Goal: Transaction & Acquisition: Purchase product/service

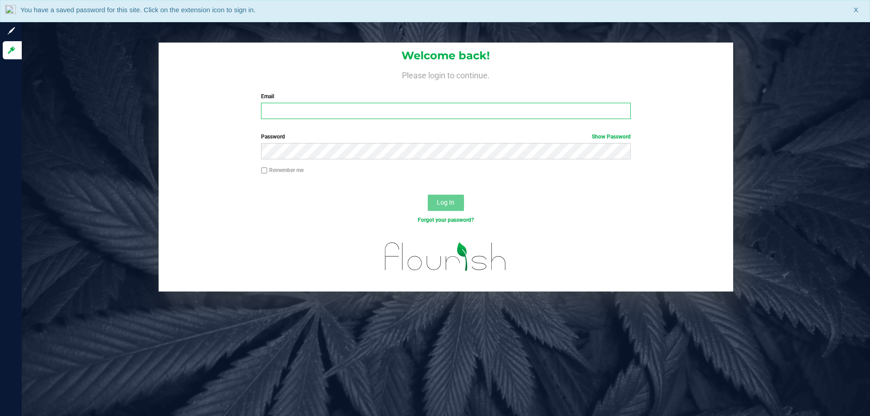
click at [275, 104] on input "Email" at bounding box center [445, 111] width 369 height 16
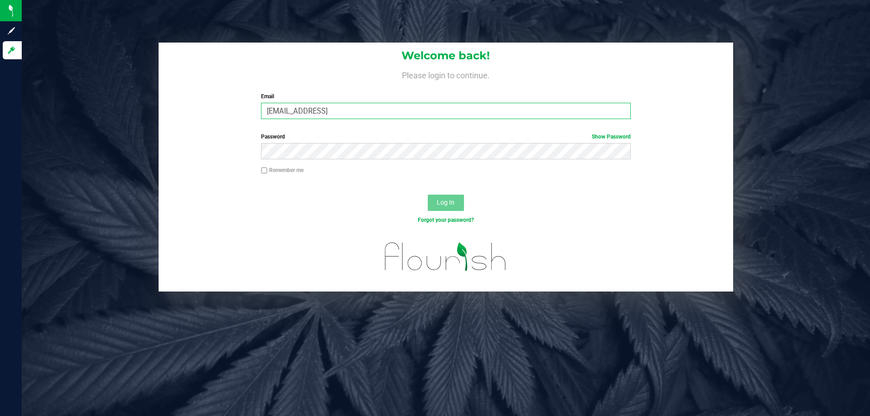
click at [387, 112] on input "cbrinkley@liveparallel.conm" at bounding box center [445, 111] width 369 height 16
type input "[EMAIL_ADDRESS][DOMAIN_NAME]"
click at [428, 195] on button "Log In" at bounding box center [446, 203] width 36 height 16
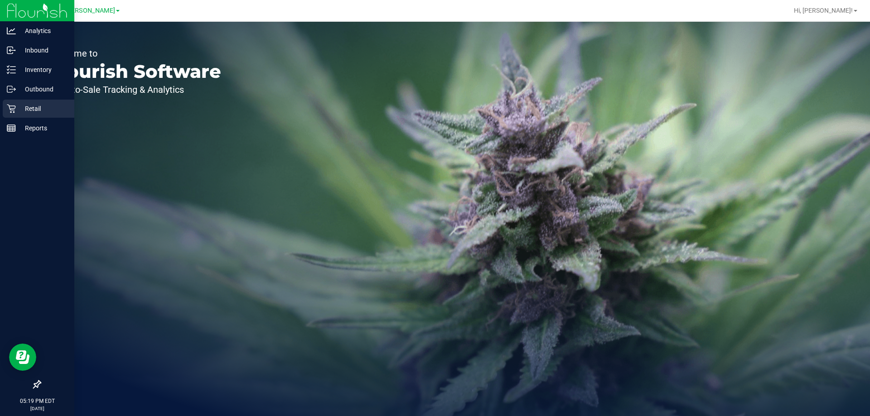
click at [30, 111] on p "Retail" at bounding box center [43, 108] width 54 height 11
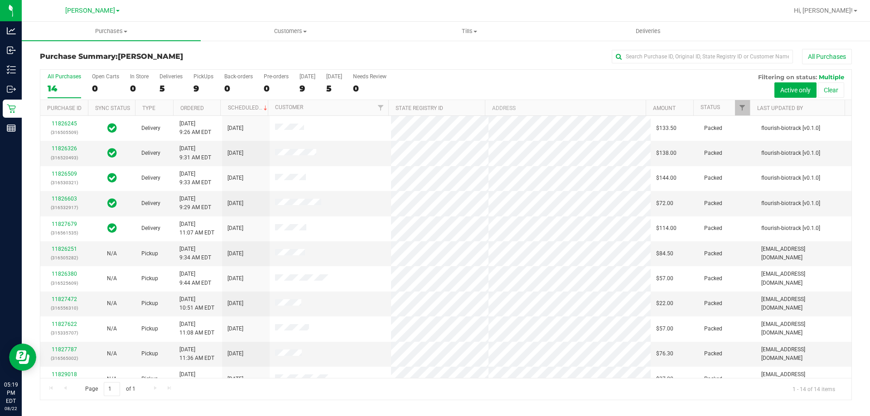
click at [208, 50] on div "Purchase Summary: Brandon WC All Purchases" at bounding box center [446, 59] width 812 height 20
click at [204, 86] on div "9" at bounding box center [203, 88] width 20 height 10
click at [0, 0] on input "PickUps 9" at bounding box center [0, 0] width 0 height 0
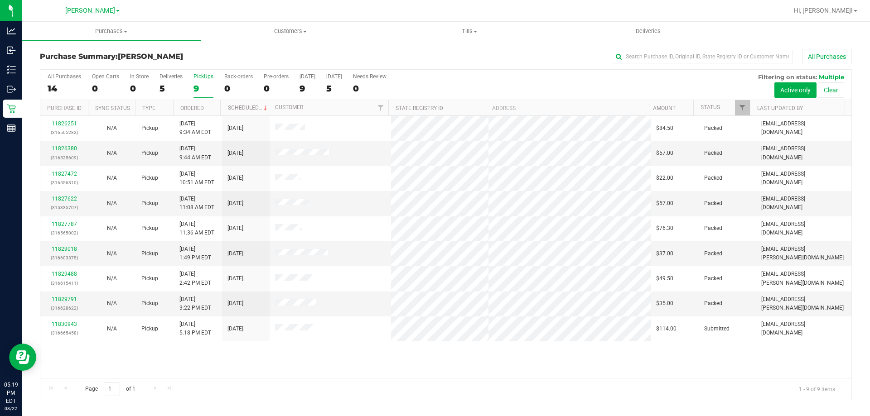
click at [475, 75] on div "All Purchases 14 Open Carts 0 In Store 0 Deliveries 5 PickUps 9 Back-orders 0 P…" at bounding box center [445, 73] width 811 height 7
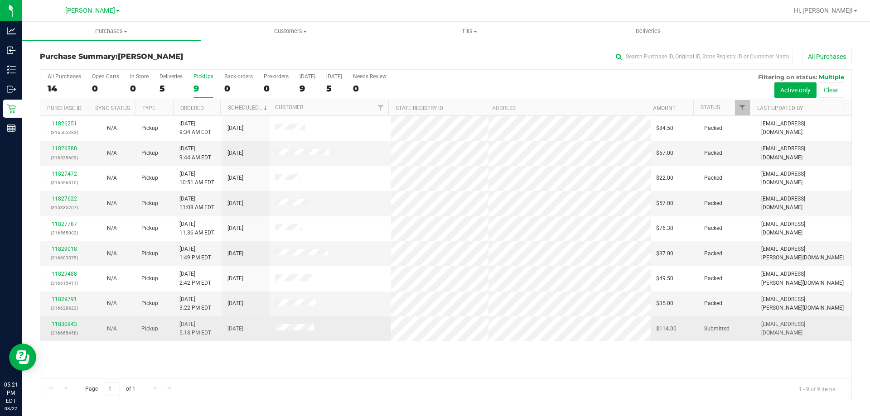
click at [63, 326] on link "11830943" at bounding box center [64, 324] width 25 height 6
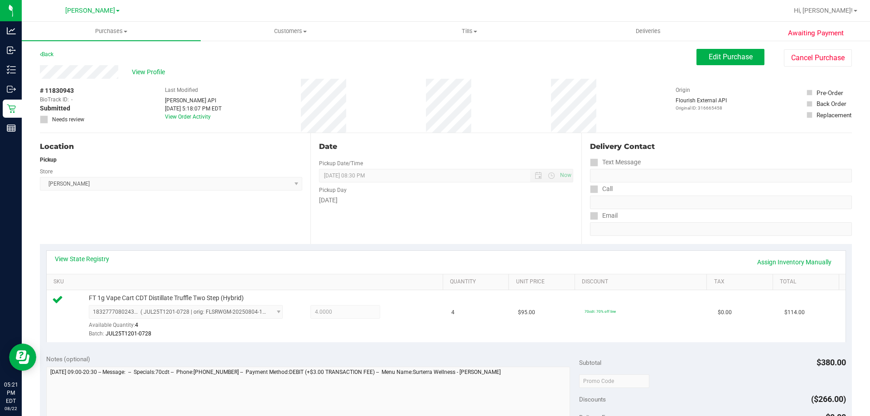
scroll to position [324, 0]
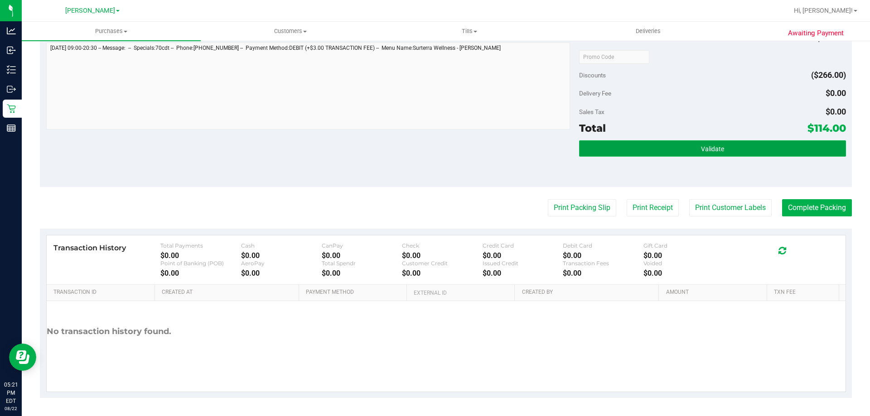
click at [746, 155] on button "Validate" at bounding box center [712, 148] width 266 height 16
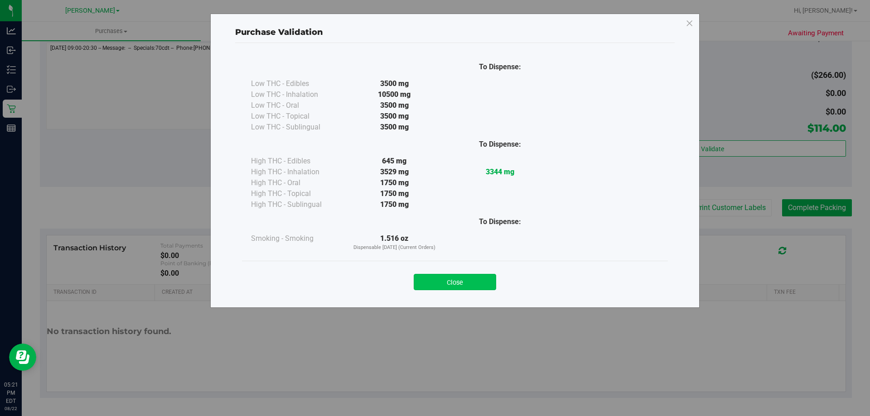
click at [457, 274] on button "Close" at bounding box center [455, 282] width 82 height 16
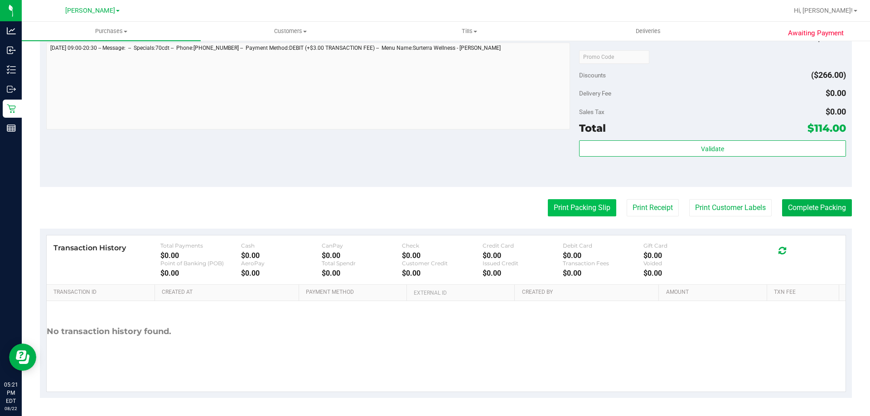
click at [572, 215] on button "Print Packing Slip" at bounding box center [582, 207] width 68 height 17
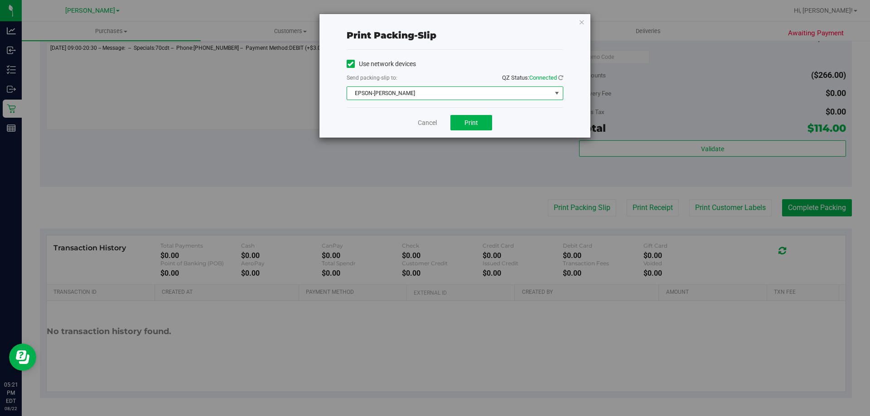
click at [444, 91] on span "EPSON-[PERSON_NAME]" at bounding box center [449, 93] width 204 height 13
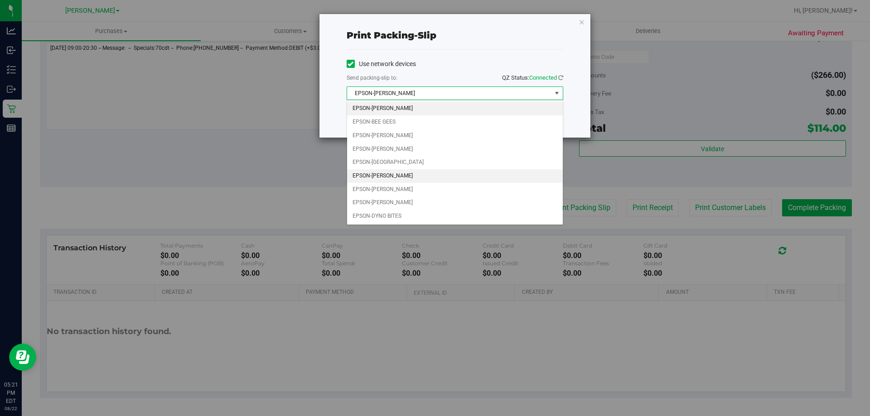
click at [397, 174] on li "EPSON-[PERSON_NAME]" at bounding box center [455, 176] width 216 height 14
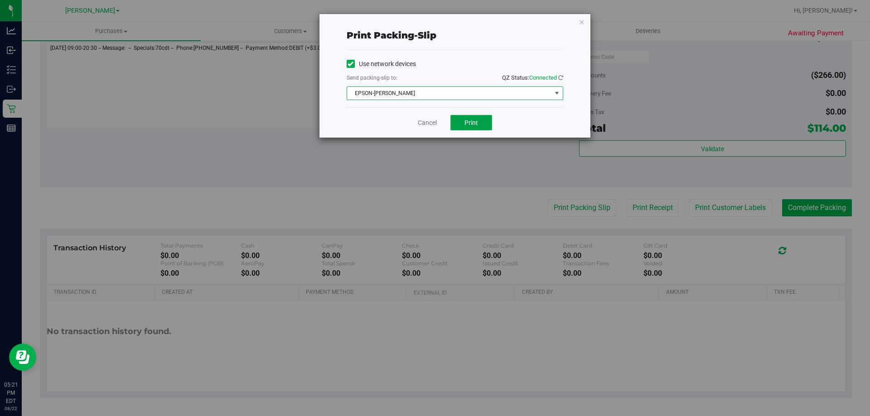
click at [456, 125] on button "Print" at bounding box center [471, 122] width 42 height 15
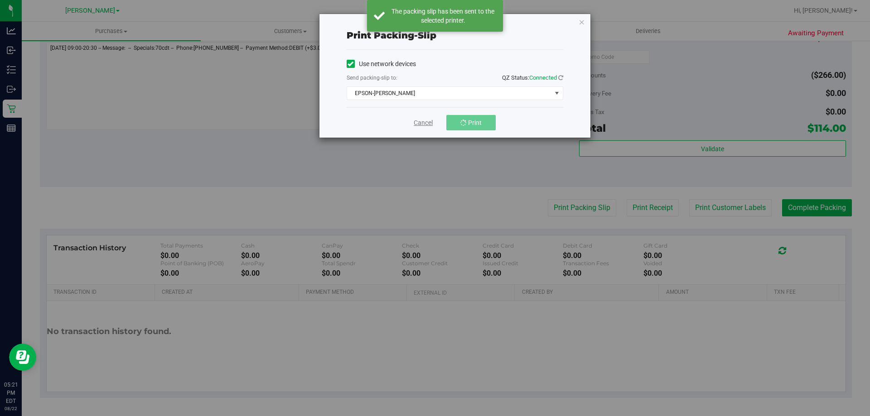
click at [418, 120] on link "Cancel" at bounding box center [423, 123] width 19 height 10
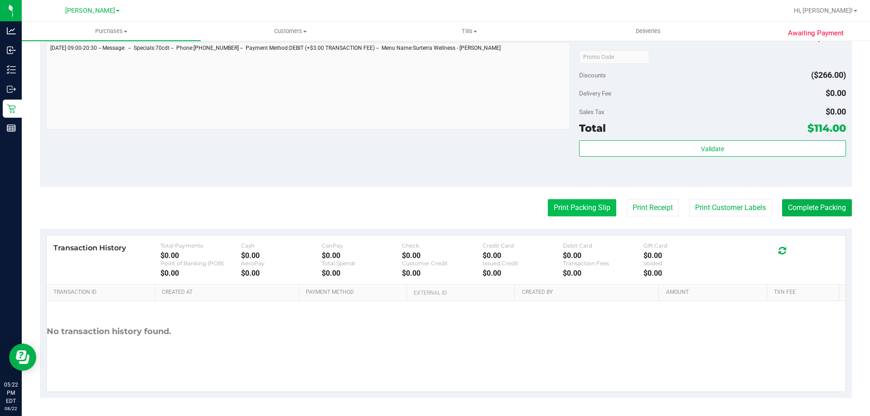
click at [577, 206] on button "Print Packing Slip" at bounding box center [582, 207] width 68 height 17
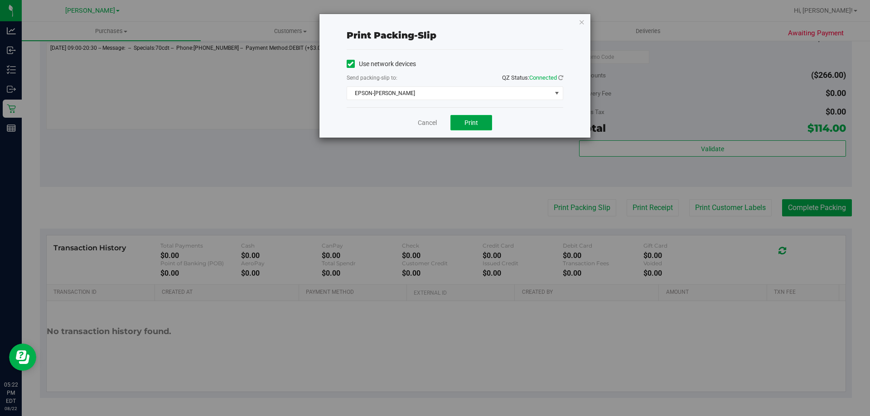
click at [465, 121] on span "Print" at bounding box center [471, 122] width 14 height 7
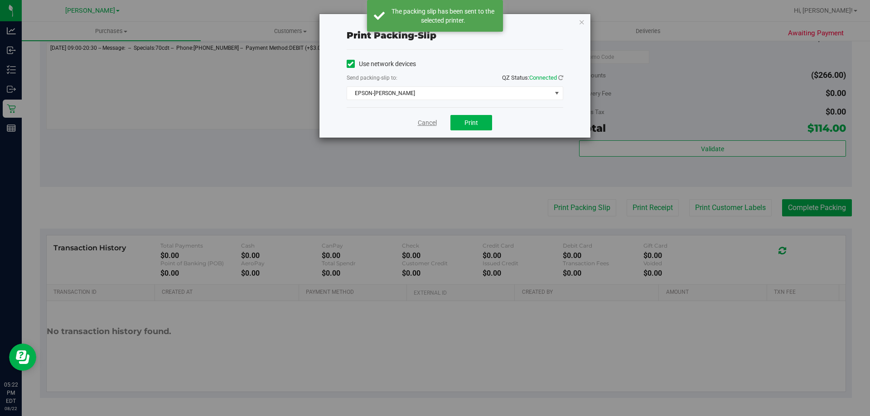
click at [430, 120] on link "Cancel" at bounding box center [427, 123] width 19 height 10
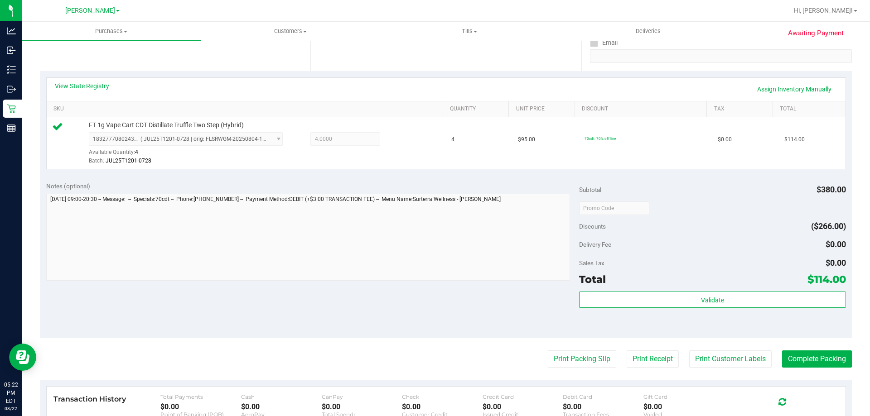
scroll to position [287, 0]
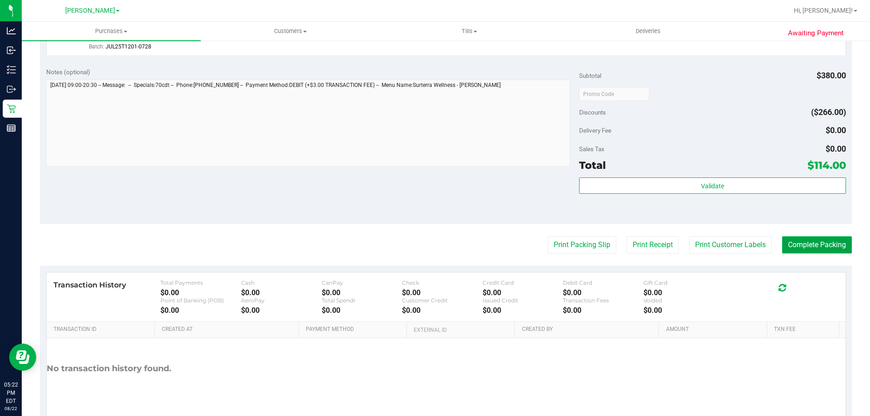
click at [822, 250] on button "Complete Packing" at bounding box center [817, 245] width 70 height 17
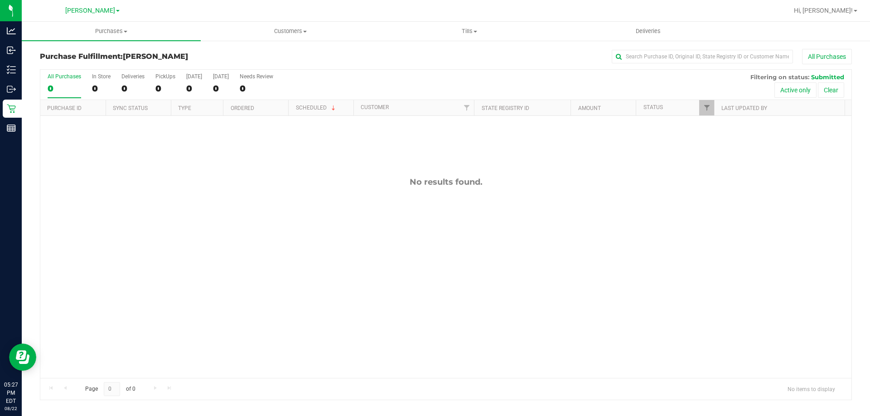
click at [101, 21] on nav "Brandon WC Hi, Caitlynn!" at bounding box center [446, 11] width 848 height 22
click at [100, 26] on uib-tab-heading "Purchases Summary of purchases Fulfillment All purchases" at bounding box center [111, 31] width 179 height 19
click at [74, 75] on span "All purchases" at bounding box center [54, 76] width 64 height 8
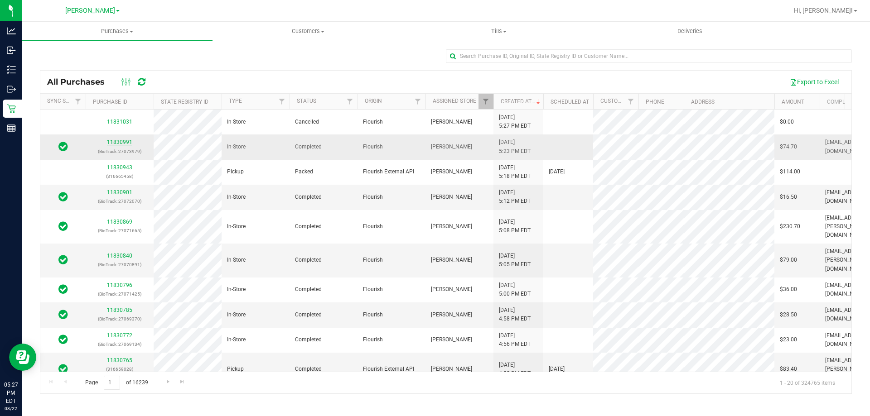
click at [119, 140] on link "11830991" at bounding box center [119, 142] width 25 height 6
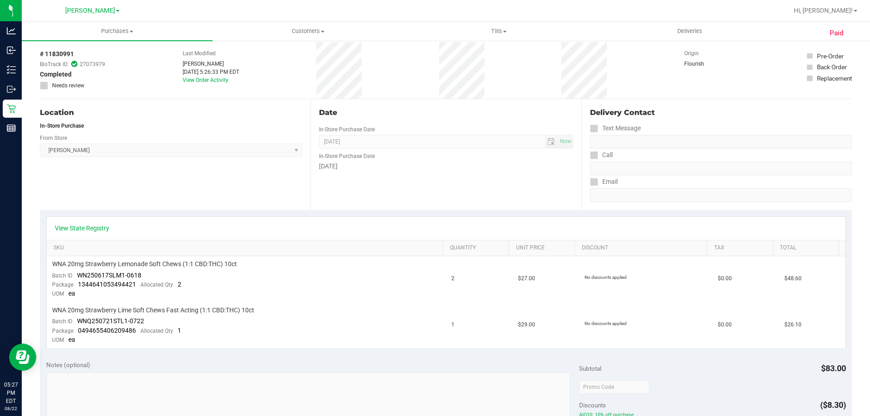
scroll to position [45, 0]
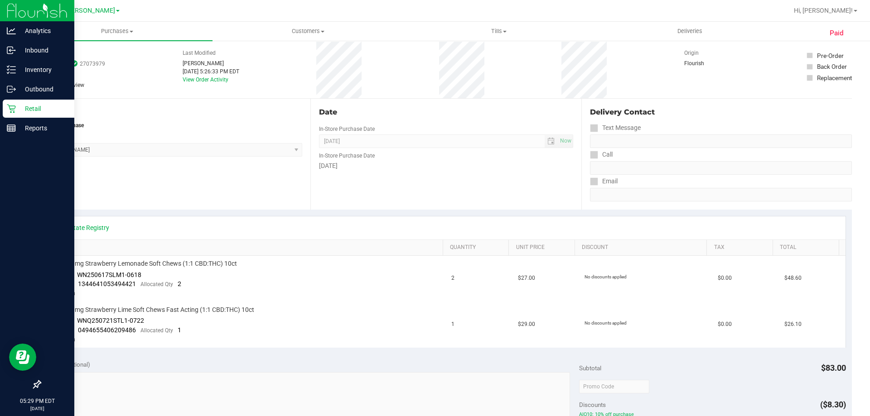
click at [19, 109] on p "Retail" at bounding box center [43, 108] width 54 height 11
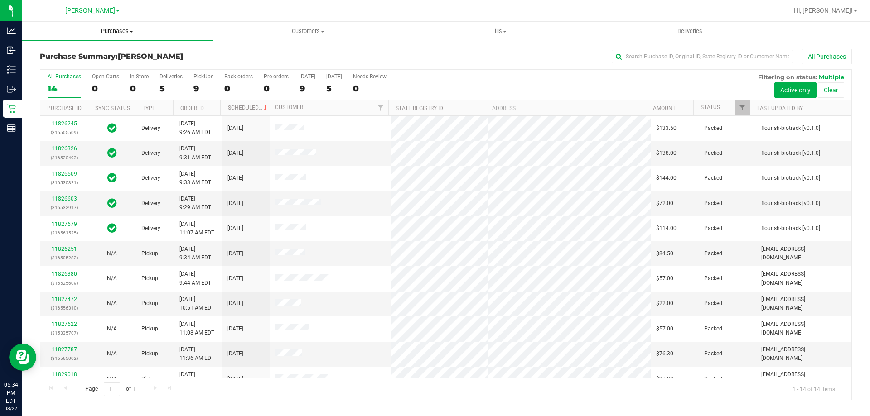
click at [106, 29] on span "Purchases" at bounding box center [117, 31] width 191 height 8
click at [68, 67] on span "Fulfillment" at bounding box center [50, 66] width 56 height 8
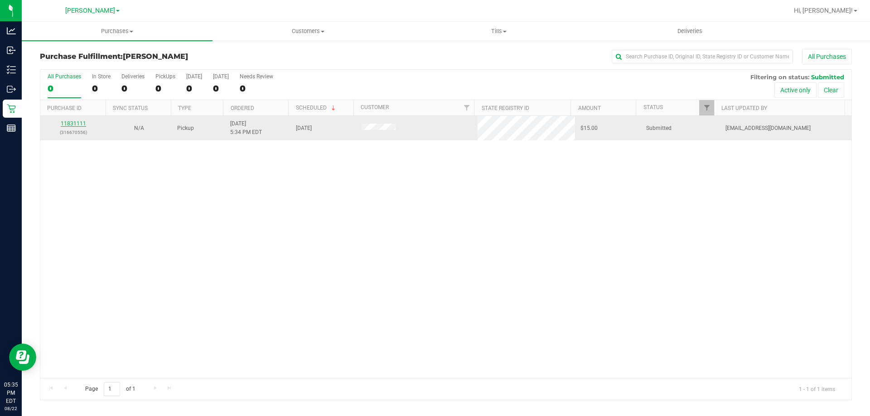
click at [71, 123] on link "11831111" at bounding box center [73, 124] width 25 height 6
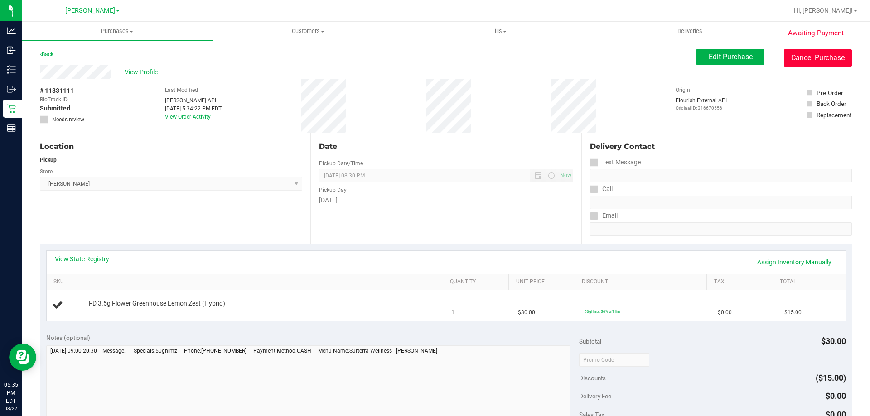
click at [810, 63] on button "Cancel Purchase" at bounding box center [818, 57] width 68 height 17
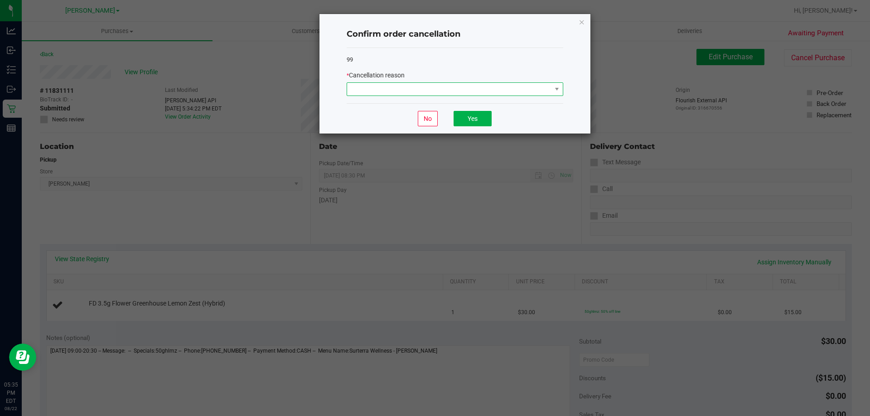
click at [423, 87] on span at bounding box center [449, 89] width 204 height 13
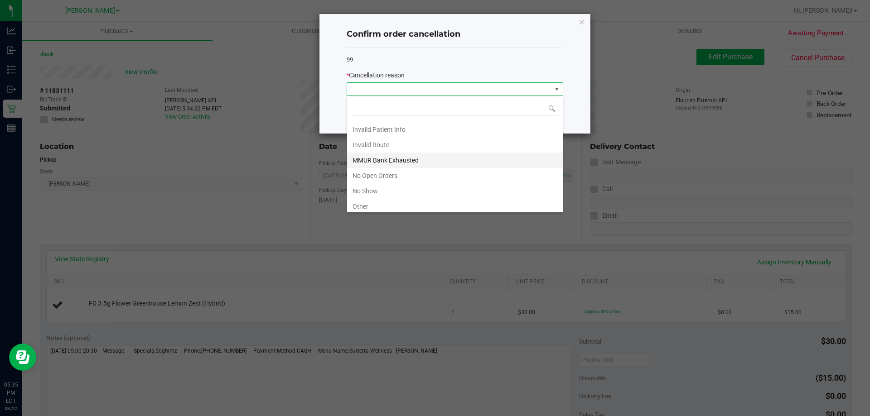
scroll to position [45, 0]
click at [377, 194] on li "Other" at bounding box center [455, 190] width 216 height 15
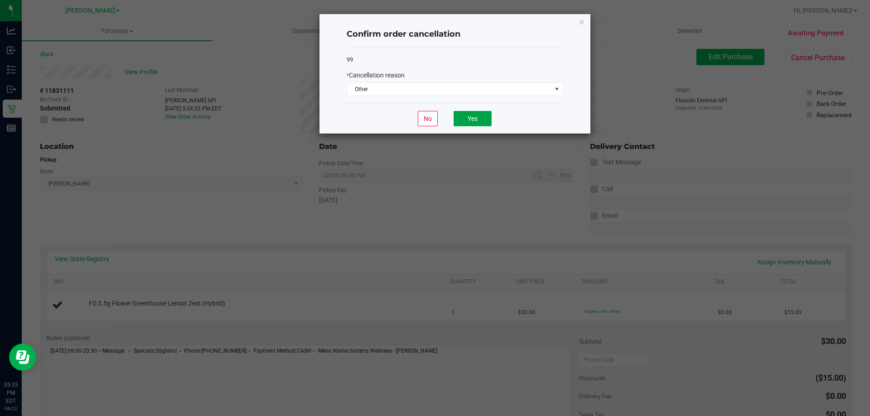
click at [468, 120] on button "Yes" at bounding box center [473, 118] width 38 height 15
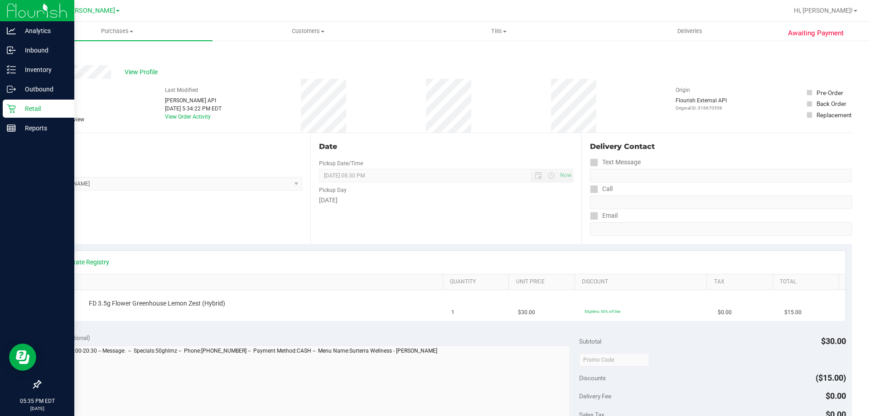
click at [49, 108] on p "Retail" at bounding box center [43, 108] width 54 height 11
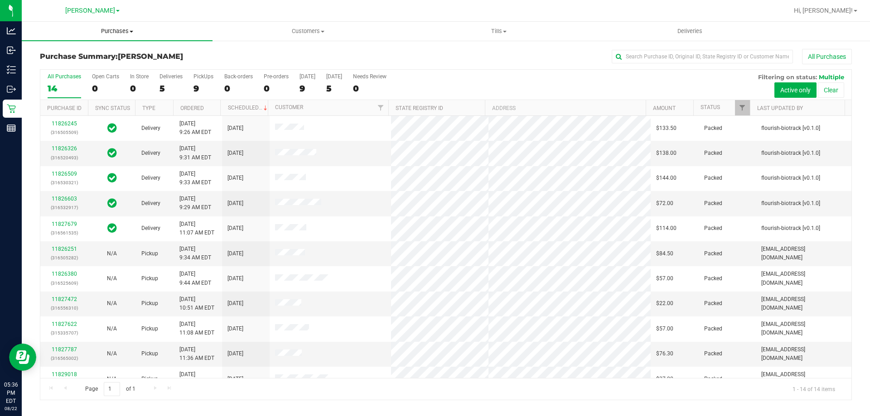
click at [114, 27] on uib-tab-heading "Purchases Summary of purchases Fulfillment All purchases" at bounding box center [117, 31] width 191 height 19
click at [44, 68] on span "Fulfillment" at bounding box center [50, 66] width 56 height 8
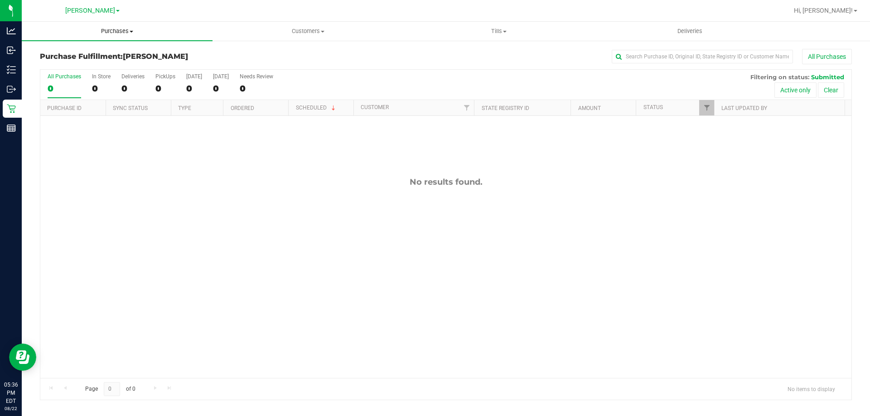
click at [97, 27] on span "Purchases" at bounding box center [117, 31] width 191 height 8
click at [125, 32] on span "Purchases" at bounding box center [117, 31] width 191 height 8
click at [120, 30] on span "Purchases" at bounding box center [117, 31] width 191 height 8
click at [61, 75] on span "All purchases" at bounding box center [54, 76] width 64 height 8
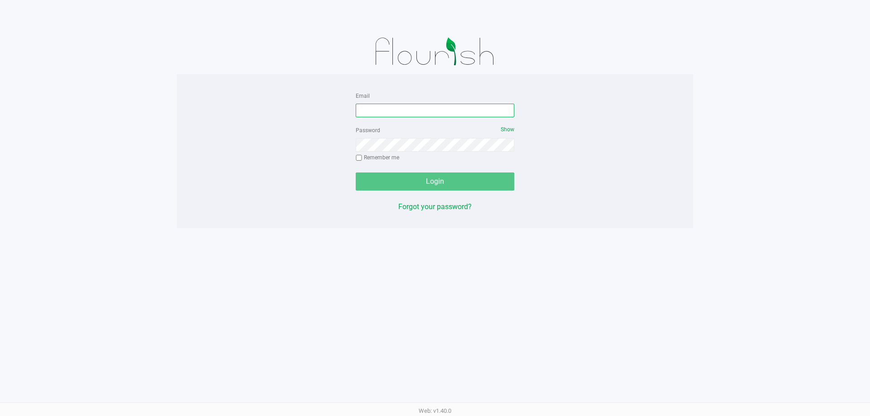
click at [391, 108] on input "Email" at bounding box center [435, 111] width 159 height 14
type input "[EMAIL_ADDRESS][DOMAIN_NAME]"
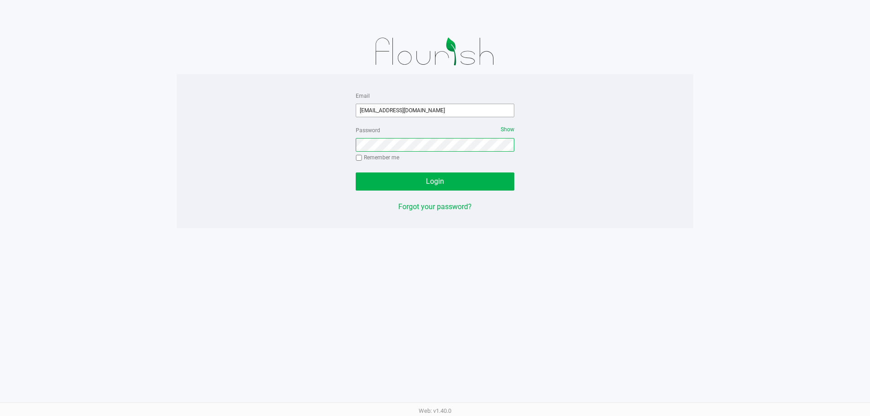
click at [356, 173] on button "Login" at bounding box center [435, 182] width 159 height 18
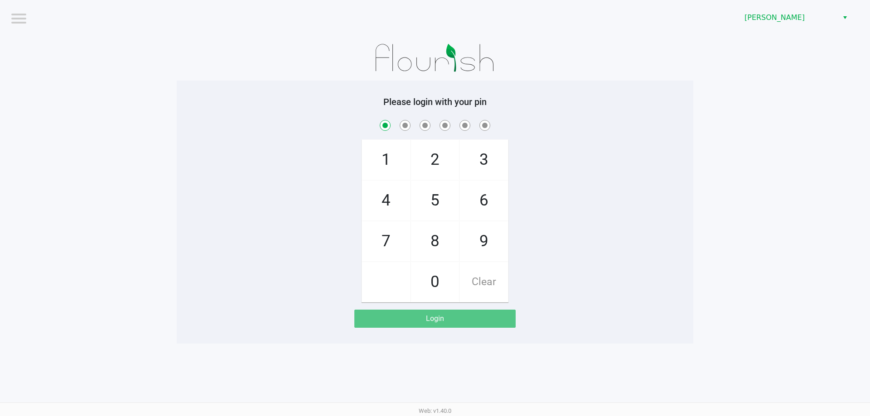
checkbox input "true"
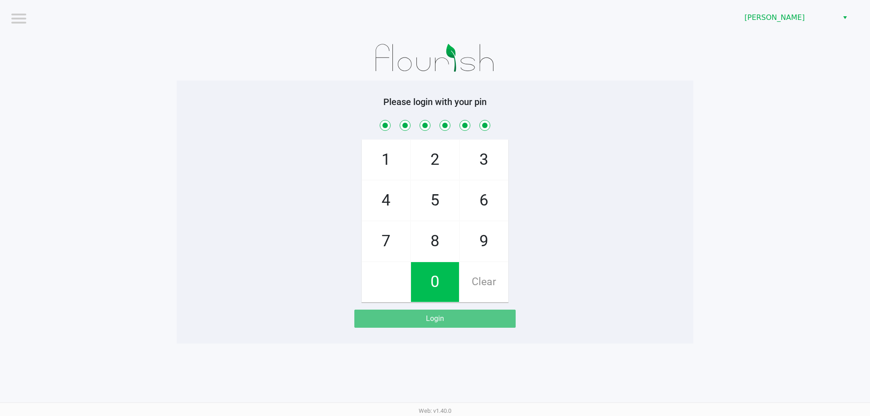
checkbox input "true"
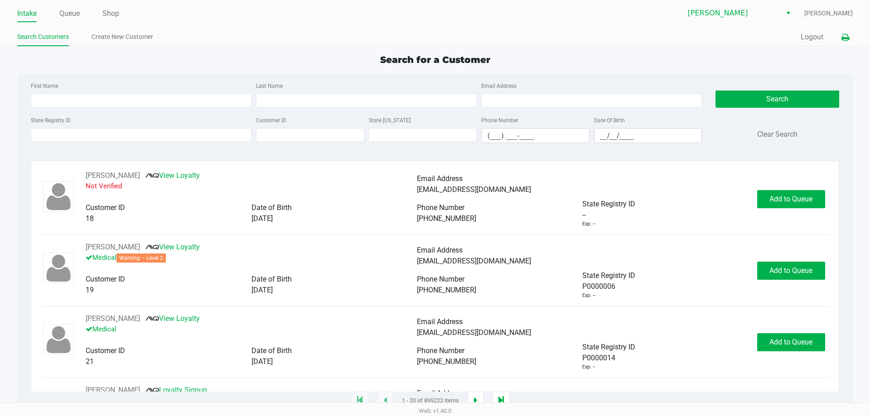
click at [843, 37] on icon at bounding box center [845, 37] width 8 height 6
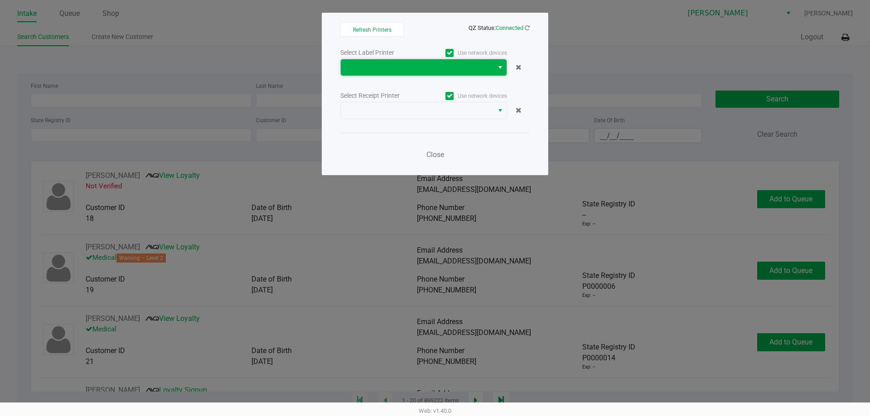
click at [393, 63] on span at bounding box center [417, 67] width 142 height 11
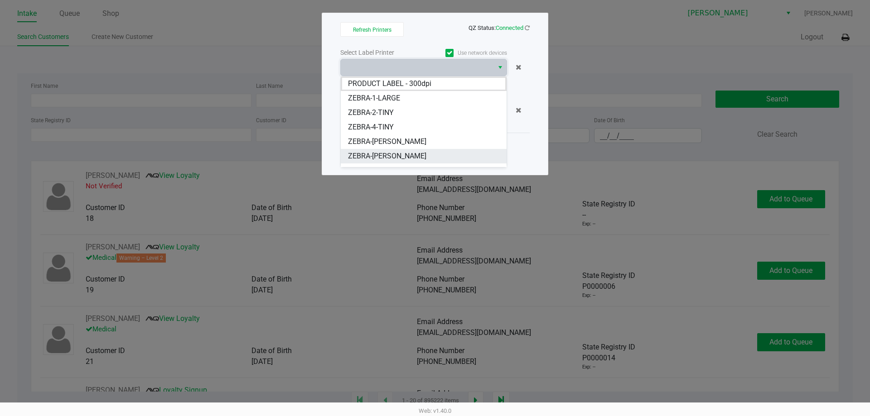
click at [398, 155] on span "ZEBRA-[PERSON_NAME]" at bounding box center [387, 156] width 78 height 11
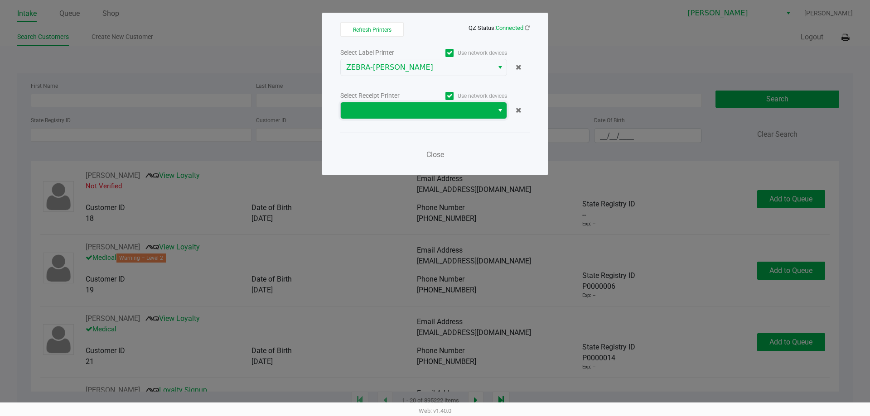
click at [408, 105] on span at bounding box center [417, 110] width 142 height 11
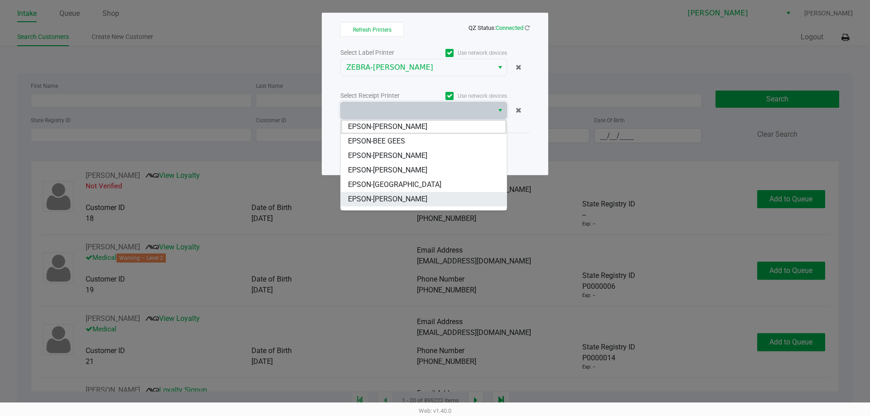
click at [425, 197] on SMITH "EPSON-[PERSON_NAME]" at bounding box center [424, 199] width 166 height 14
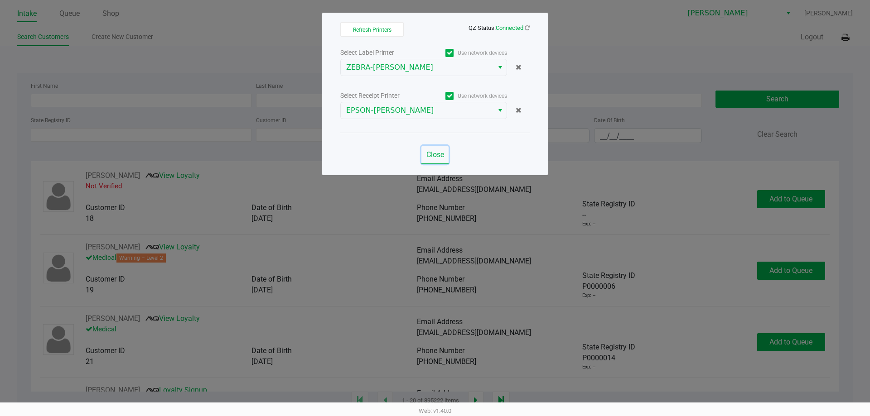
click at [427, 155] on span "Close" at bounding box center [435, 154] width 18 height 9
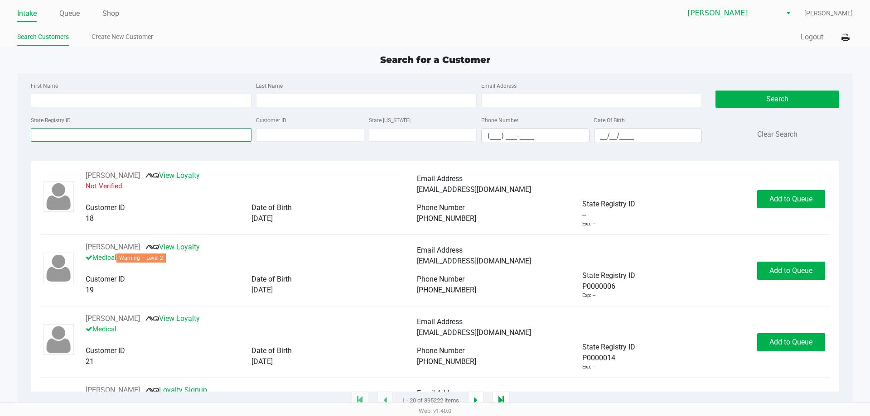
click at [104, 132] on input "State Registry ID" at bounding box center [141, 135] width 221 height 14
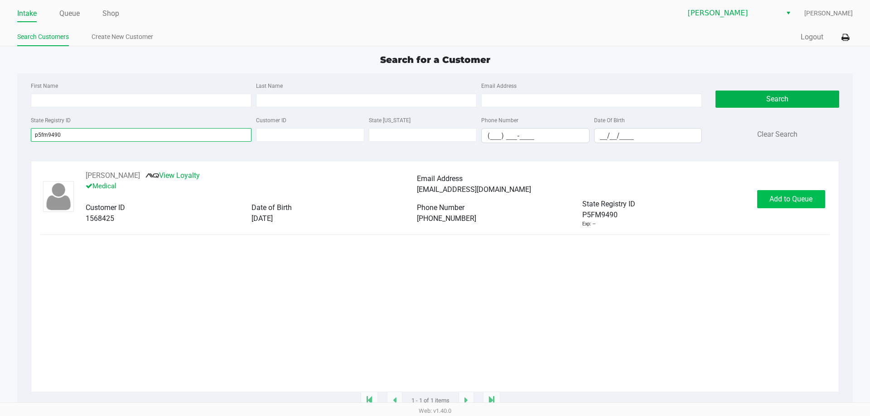
type input "p5fm9490"
click at [800, 195] on button "Add to Queue" at bounding box center [791, 199] width 68 height 18
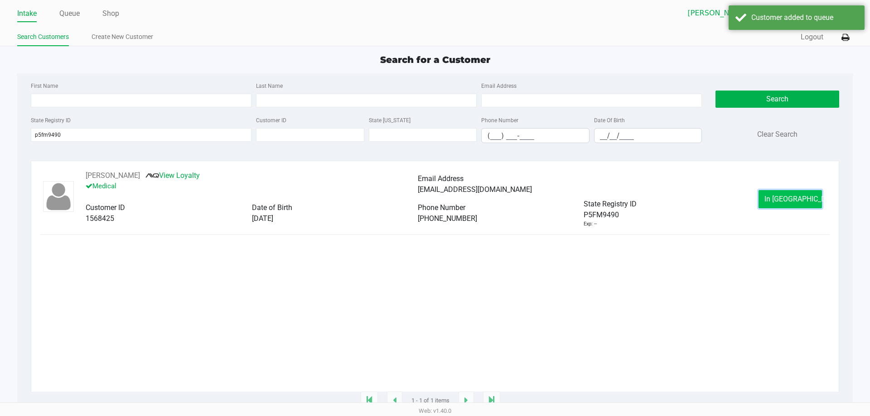
click at [795, 205] on button "In [GEOGRAPHIC_DATA]" at bounding box center [789, 199] width 63 height 18
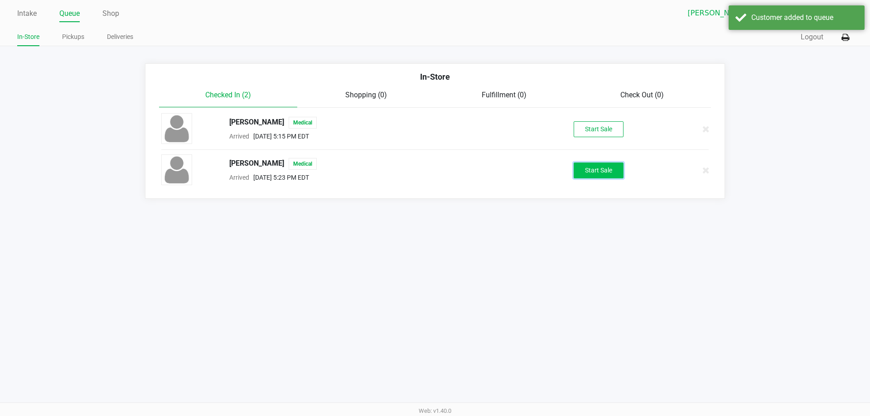
click at [601, 170] on button "Start Sale" at bounding box center [599, 171] width 50 height 16
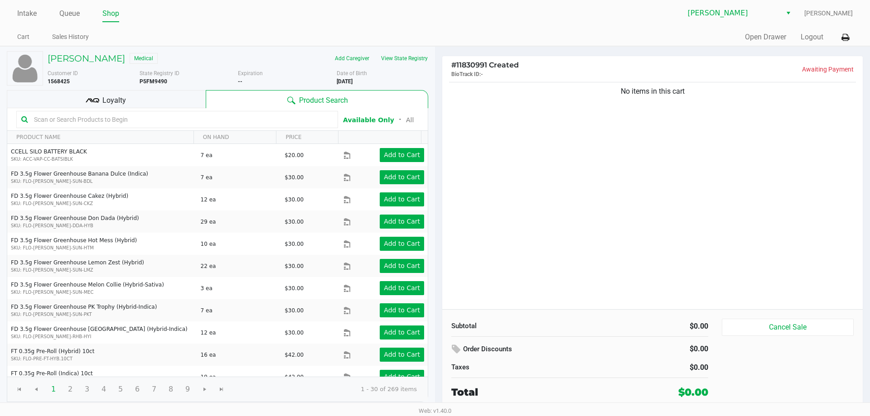
click at [159, 121] on input "text" at bounding box center [181, 120] width 303 height 14
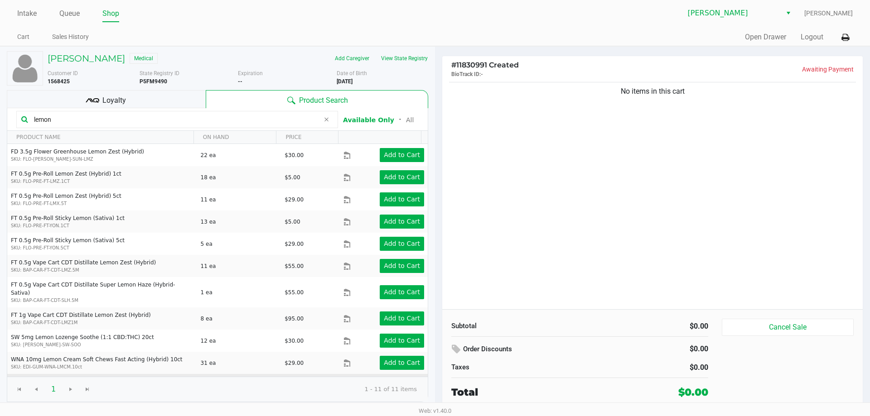
type input "lemon"
click at [397, 382] on app-button-loader "Add to Cart" at bounding box center [402, 385] width 36 height 7
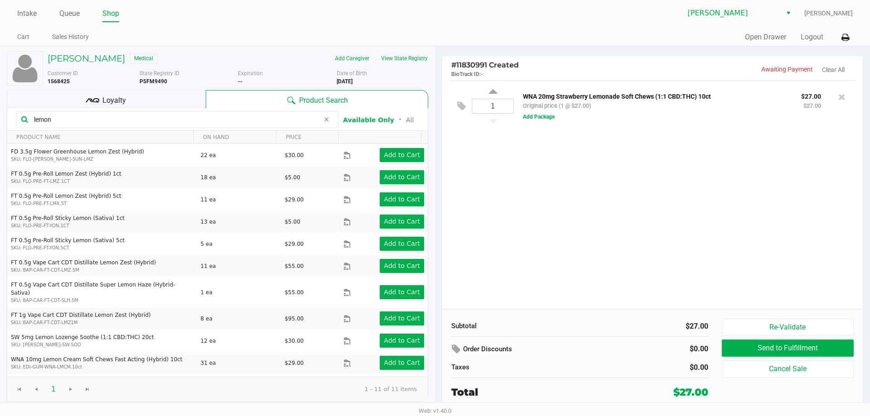
click at [498, 91] on div "1" at bounding box center [493, 106] width 42 height 38
click at [492, 93] on icon at bounding box center [493, 92] width 8 height 11
type input "2"
click at [69, 118] on input "lemon" at bounding box center [174, 120] width 289 height 14
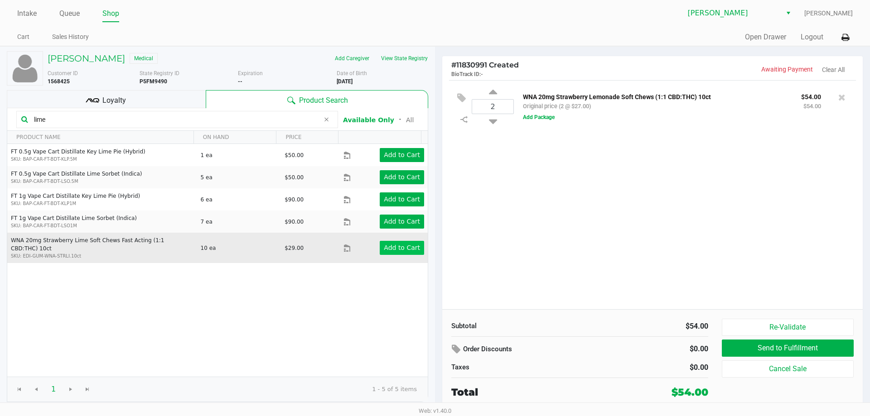
type input "lime"
click at [391, 246] on app-button-loader "Add to Cart" at bounding box center [402, 247] width 36 height 7
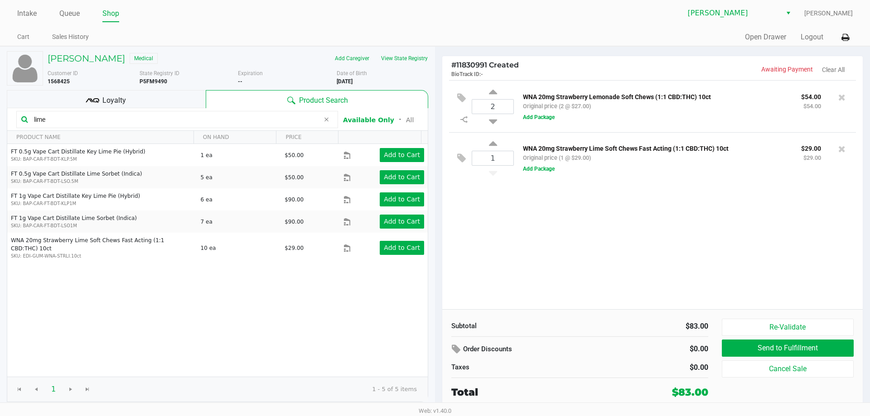
click at [150, 98] on div "Loyalty" at bounding box center [106, 99] width 199 height 18
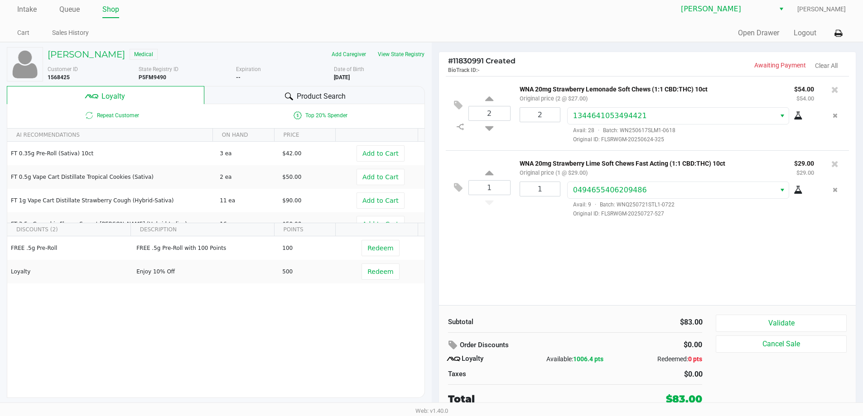
scroll to position [4, 0]
click at [736, 319] on button "Validate" at bounding box center [781, 323] width 130 height 17
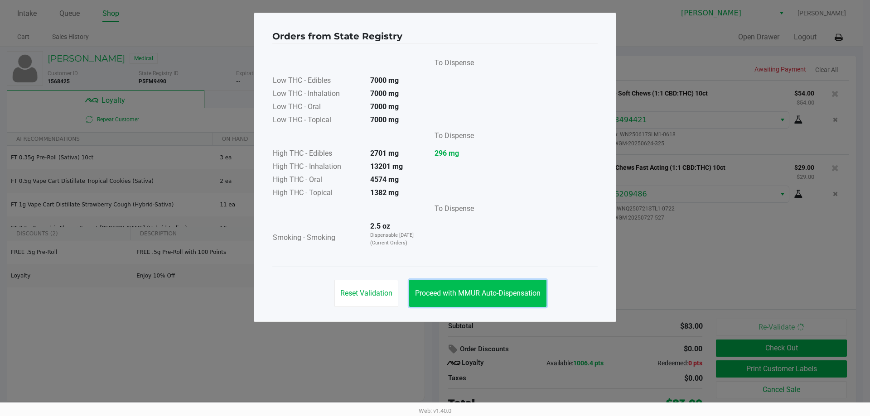
click at [461, 286] on button "Proceed with MMUR Auto-Dispensation" at bounding box center [477, 293] width 137 height 27
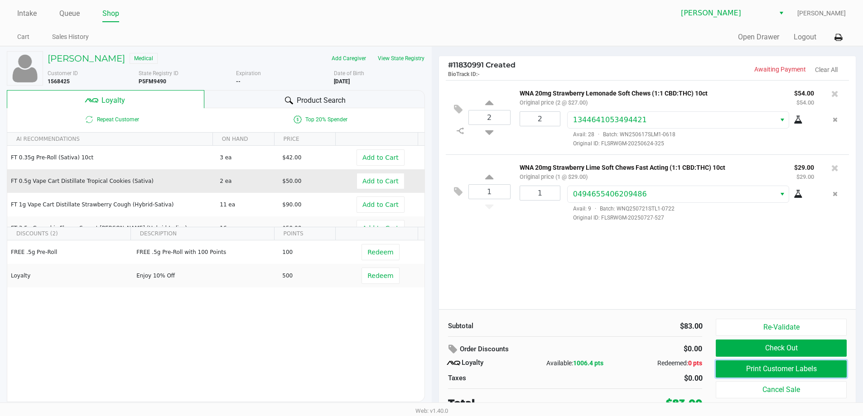
drag, startPoint x: 785, startPoint y: 368, endPoint x: 146, endPoint y: 180, distance: 666.1
click at [746, 357] on div "Re-Validate Check Out Print Customer Labels Cancel Sale" at bounding box center [784, 365] width 137 height 92
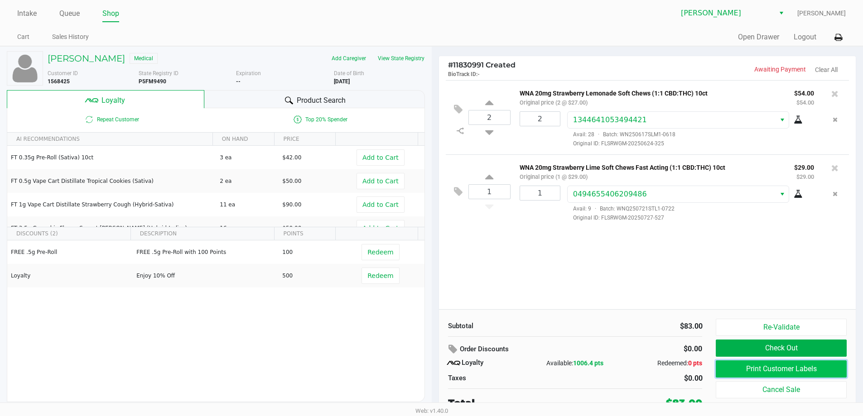
click at [739, 367] on button "Print Customer Labels" at bounding box center [781, 369] width 130 height 17
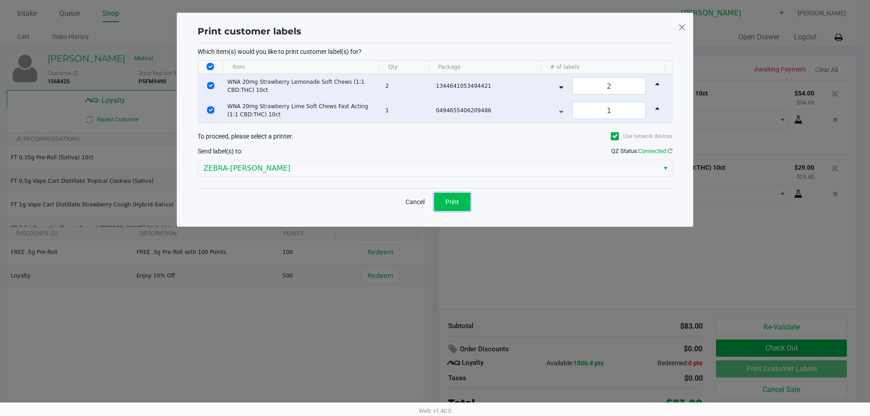
click at [448, 203] on span "Print" at bounding box center [452, 201] width 14 height 7
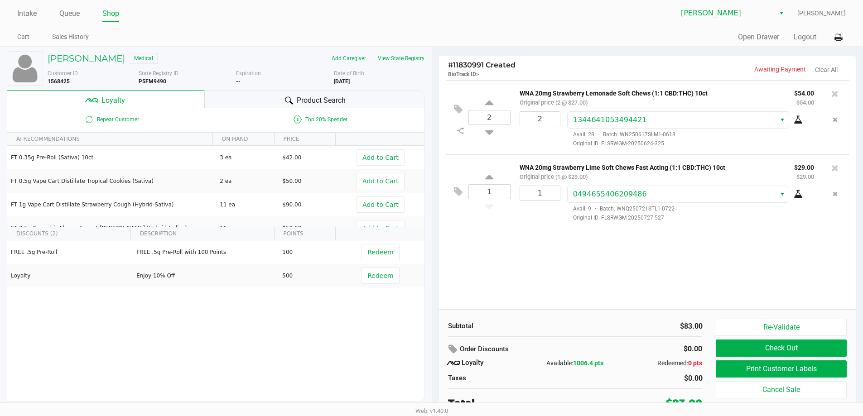
drag, startPoint x: 473, startPoint y: 278, endPoint x: 480, endPoint y: 275, distance: 7.1
click at [473, 278] on div "2 WNA 20mg Strawberry Lemonade Soft Chews (1:1 CBD:THC) 10ct Original price (2 …" at bounding box center [647, 194] width 417 height 229
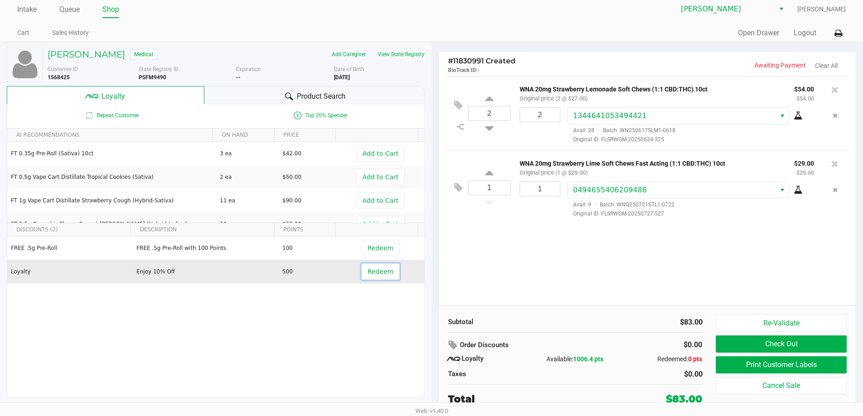
click at [374, 275] on span "Redeem" at bounding box center [380, 271] width 26 height 7
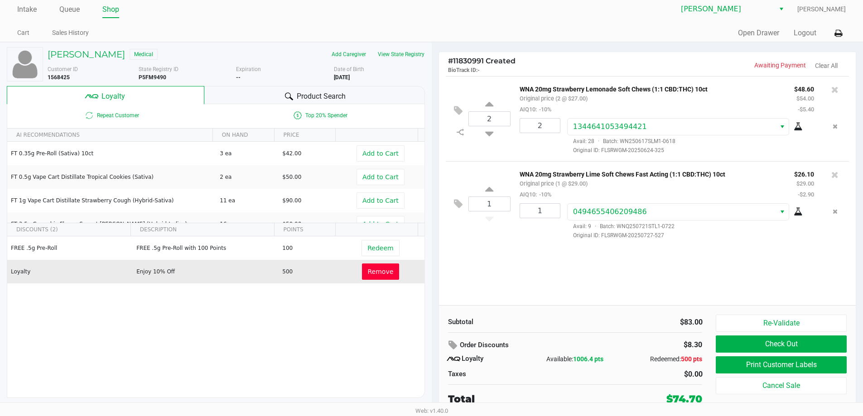
click at [381, 271] on span "Remove" at bounding box center [381, 271] width 26 height 7
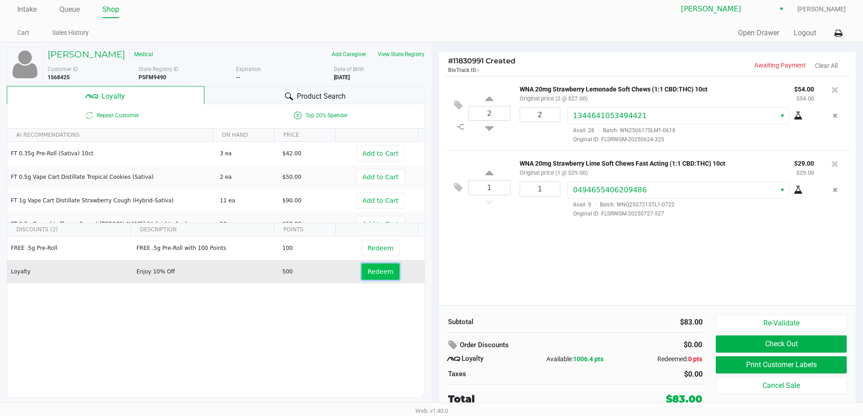
click at [379, 271] on span "Redeem" at bounding box center [380, 271] width 26 height 7
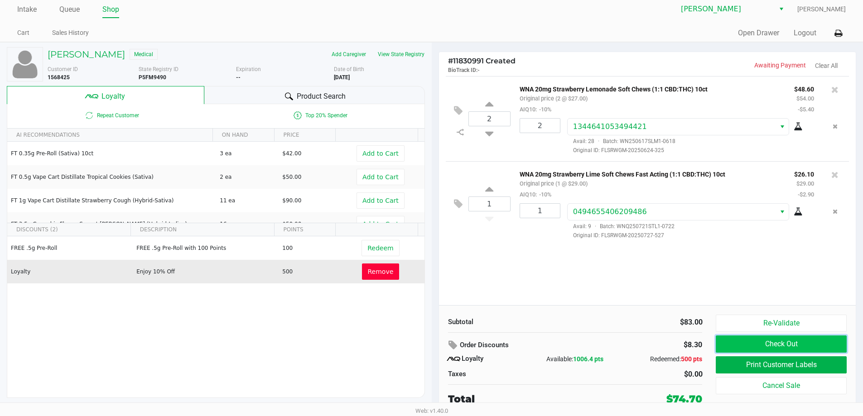
click at [789, 341] on button "Check Out" at bounding box center [781, 344] width 130 height 17
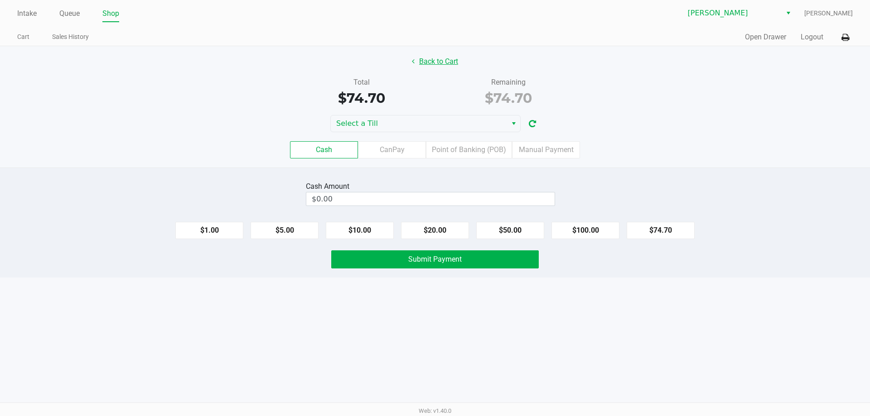
click at [440, 61] on button "Back to Cart" at bounding box center [435, 61] width 58 height 17
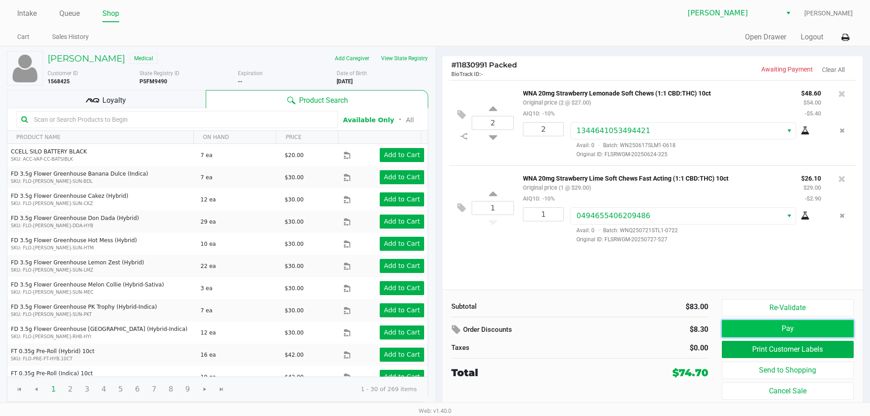
click at [780, 328] on button "Pay" at bounding box center [788, 328] width 132 height 17
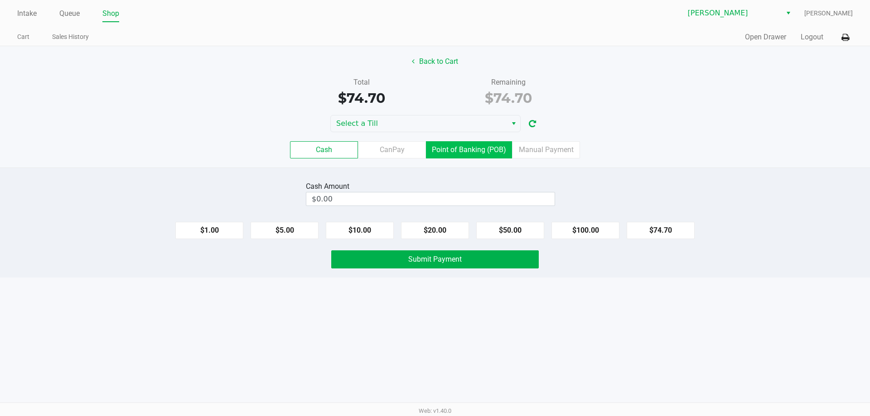
click at [475, 151] on label "Point of Banking (POB)" at bounding box center [469, 149] width 86 height 17
click at [0, 0] on 7 "Point of Banking (POB)" at bounding box center [0, 0] width 0 height 0
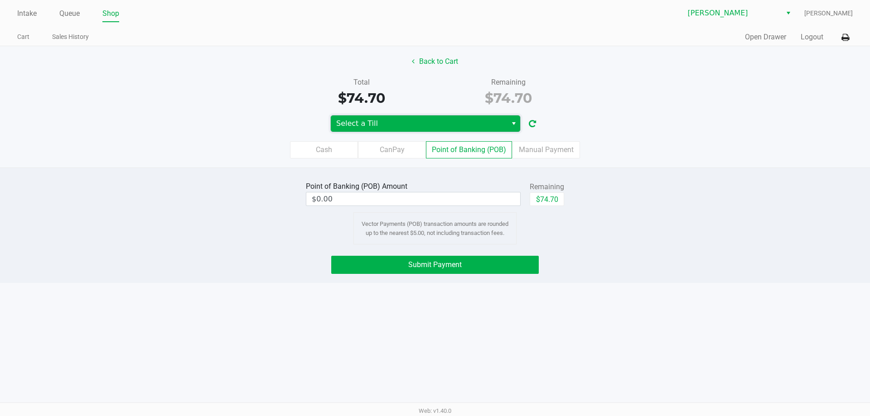
click at [440, 117] on span "Select a Till" at bounding box center [419, 124] width 176 height 16
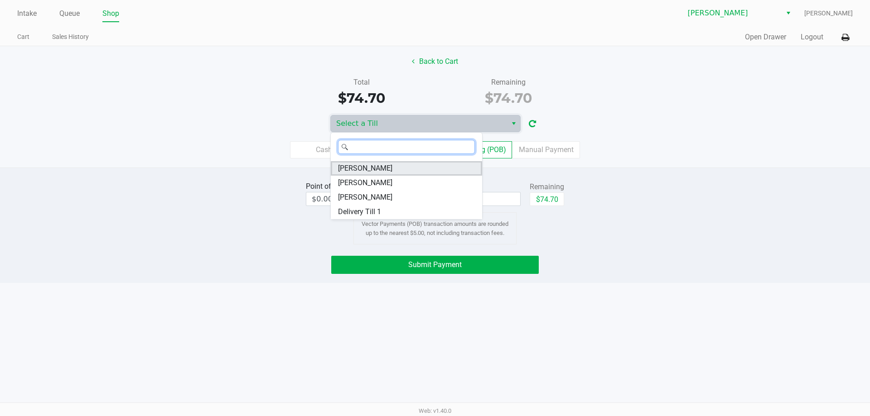
click at [373, 168] on span "[PERSON_NAME]" at bounding box center [365, 168] width 54 height 11
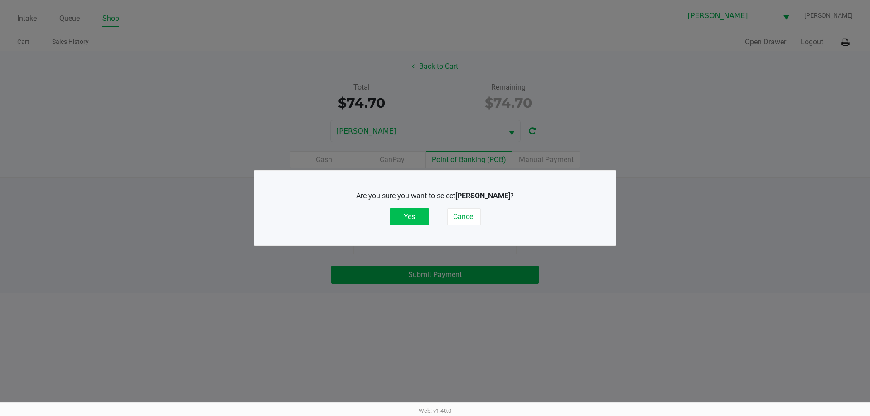
click at [413, 216] on button "Yes" at bounding box center [409, 216] width 39 height 17
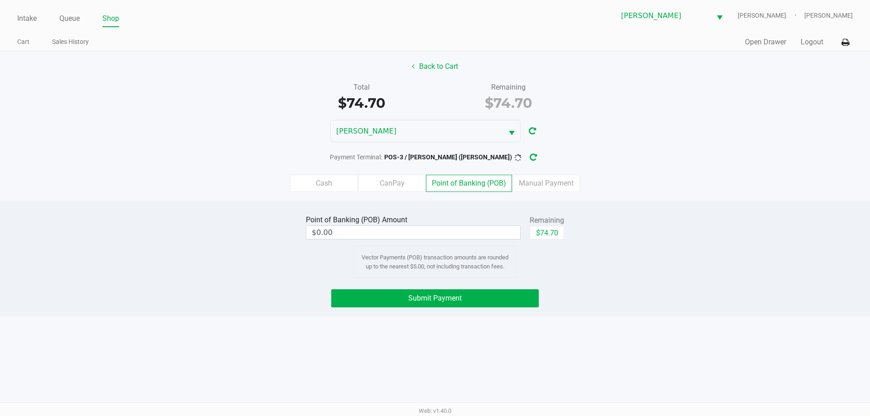
click at [635, 139] on div "[PERSON_NAME]" at bounding box center [435, 131] width 870 height 22
click at [551, 233] on button "$74.70" at bounding box center [547, 233] width 34 height 14
type input "$74.70"
click at [434, 300] on span "Submit Payment" at bounding box center [434, 298] width 53 height 9
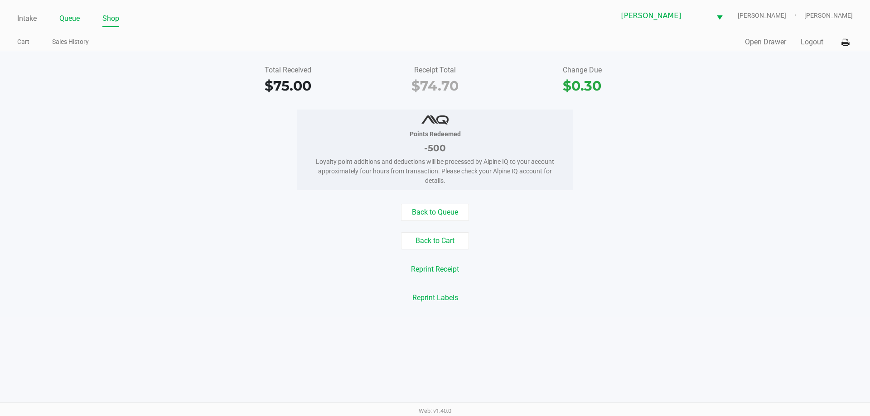
click at [65, 18] on link "Queue" at bounding box center [69, 18] width 20 height 13
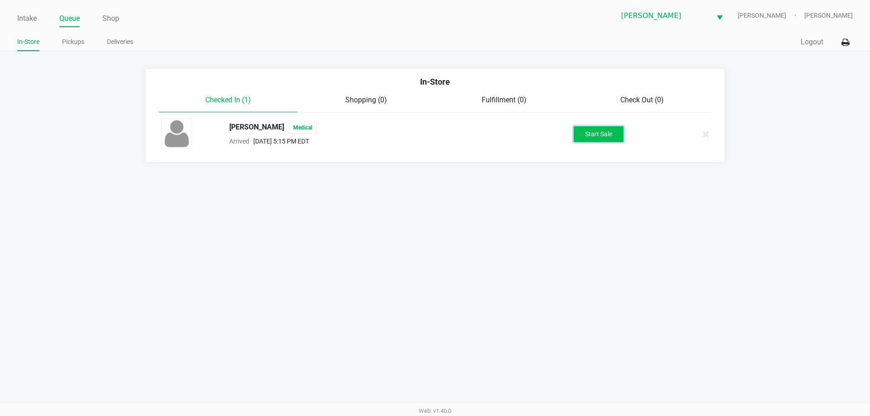
click at [586, 135] on button "Start Sale" at bounding box center [599, 134] width 50 height 16
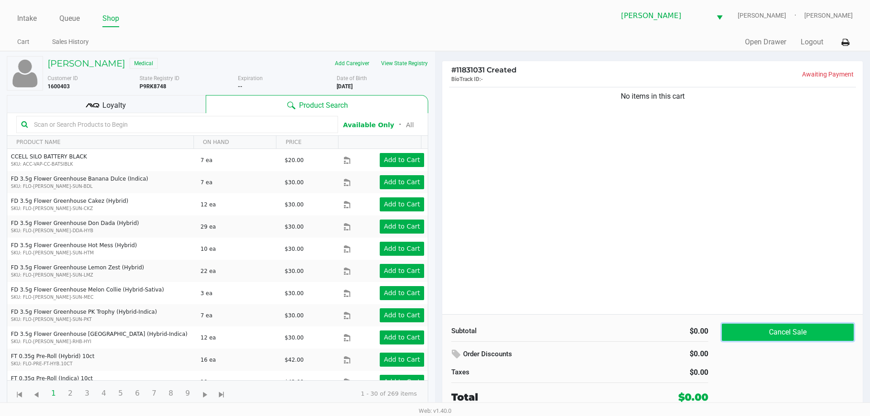
click at [824, 327] on button "Cancel Sale" at bounding box center [788, 332] width 132 height 17
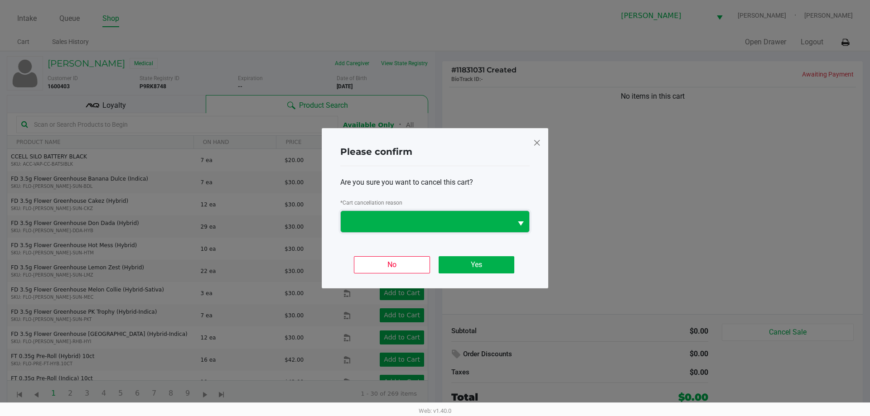
click at [401, 215] on span at bounding box center [426, 221] width 171 height 21
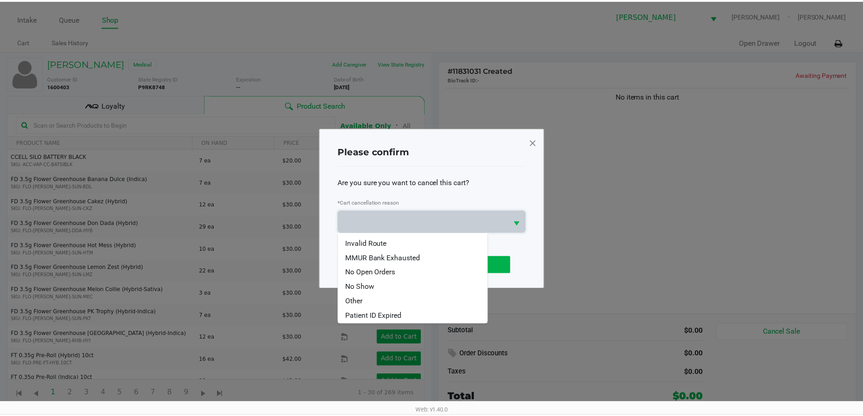
scroll to position [45, 0]
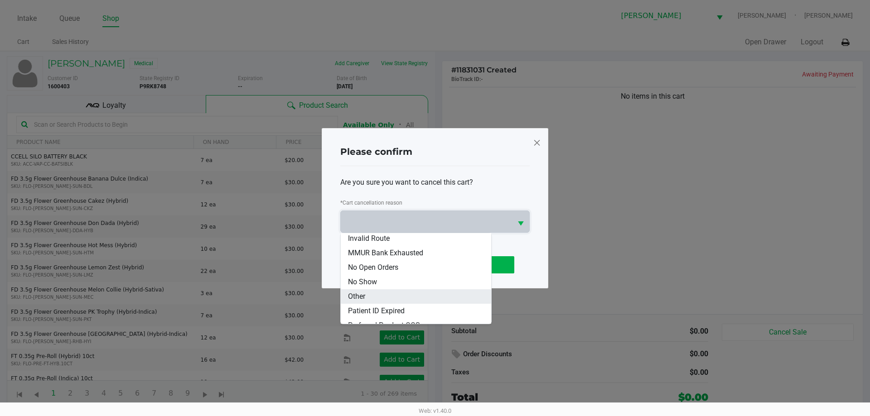
click at [367, 294] on li "Other" at bounding box center [416, 297] width 150 height 14
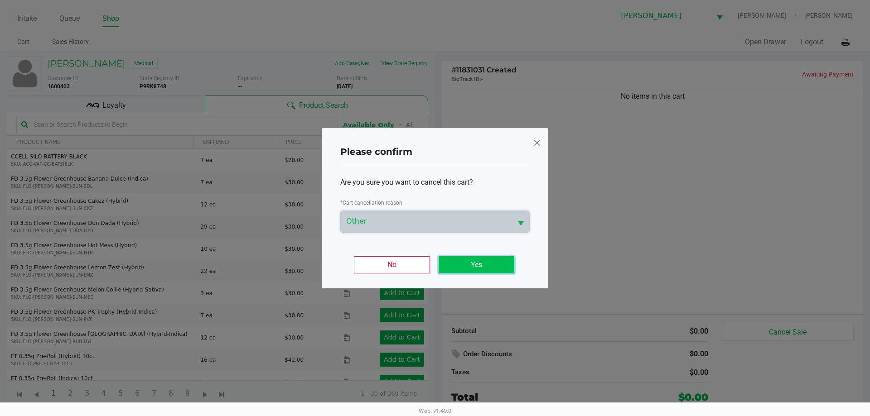
click at [488, 268] on button "Yes" at bounding box center [477, 264] width 76 height 17
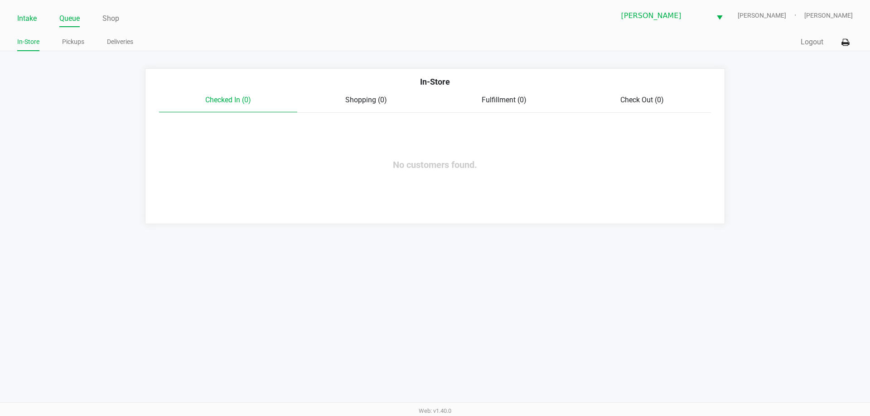
click at [24, 17] on link "Intake" at bounding box center [26, 18] width 19 height 13
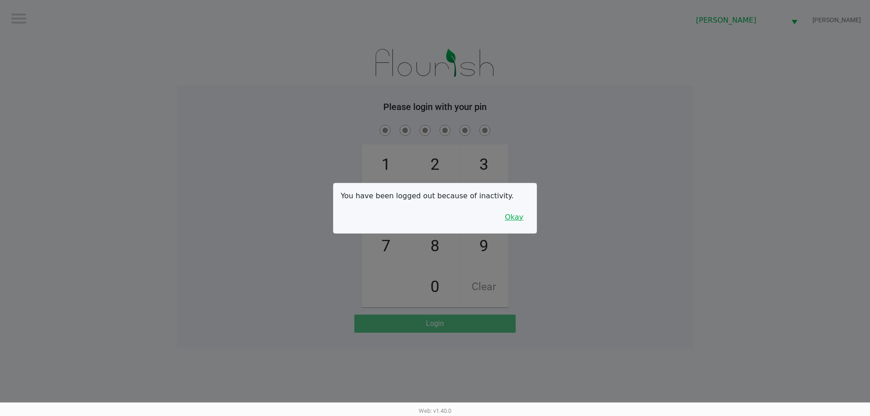
click at [510, 215] on button "Okay" at bounding box center [514, 217] width 30 height 17
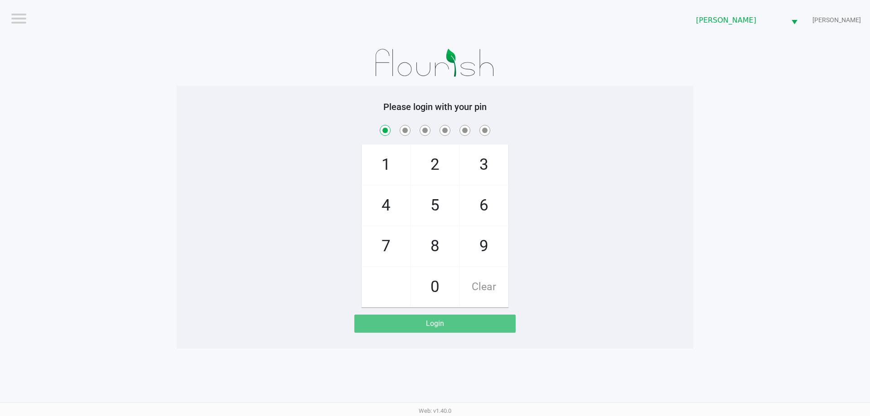
checkbox input "true"
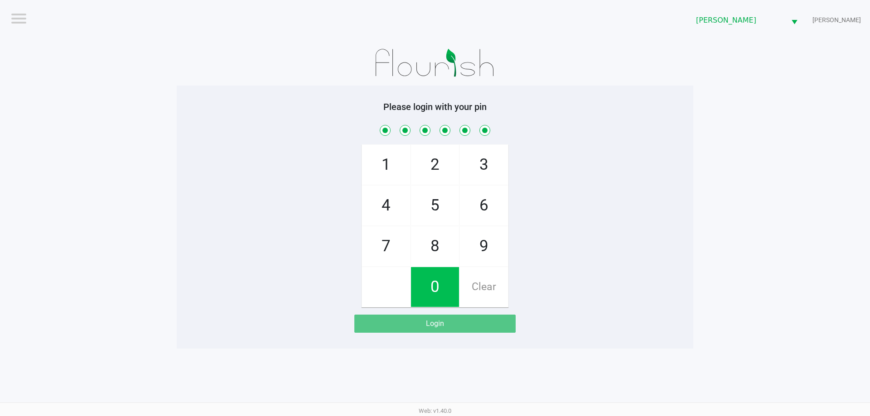
checkbox input "true"
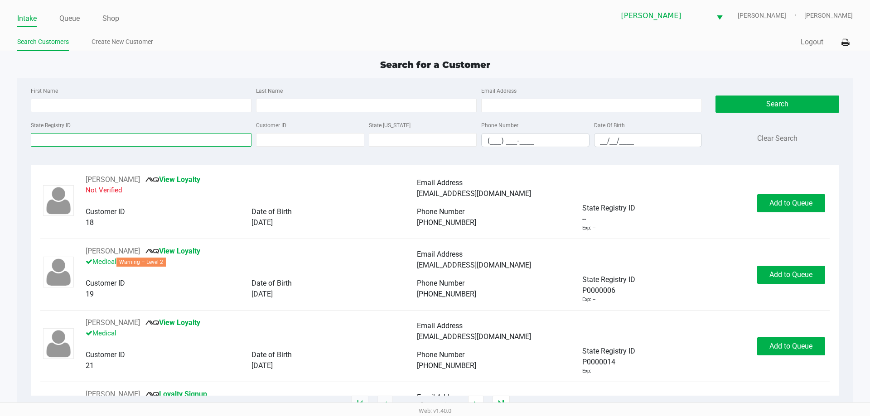
click at [77, 134] on input "State Registry ID" at bounding box center [141, 140] width 221 height 14
click at [97, 138] on input "p4kt" at bounding box center [141, 140] width 221 height 14
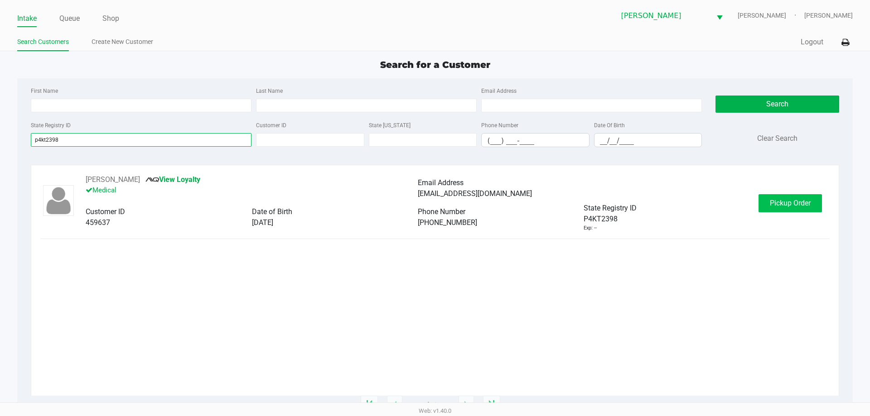
type input "p4kt2398"
click at [773, 203] on span "Pickup Order" at bounding box center [790, 203] width 41 height 9
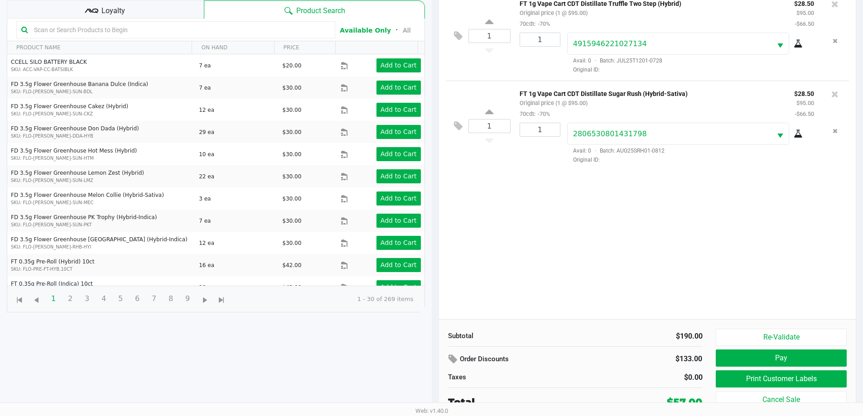
scroll to position [98, 0]
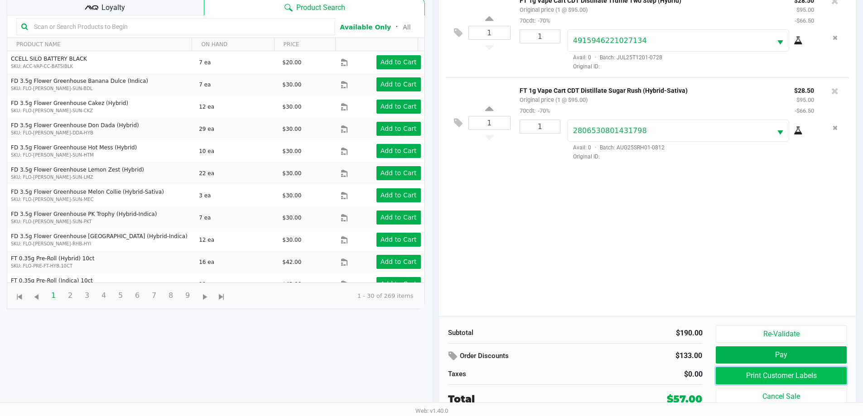
click at [751, 376] on button "Print Customer Labels" at bounding box center [781, 375] width 130 height 17
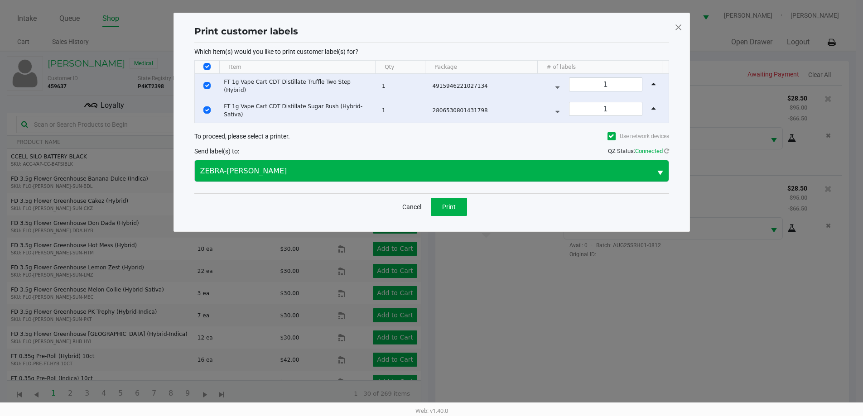
scroll to position [0, 0]
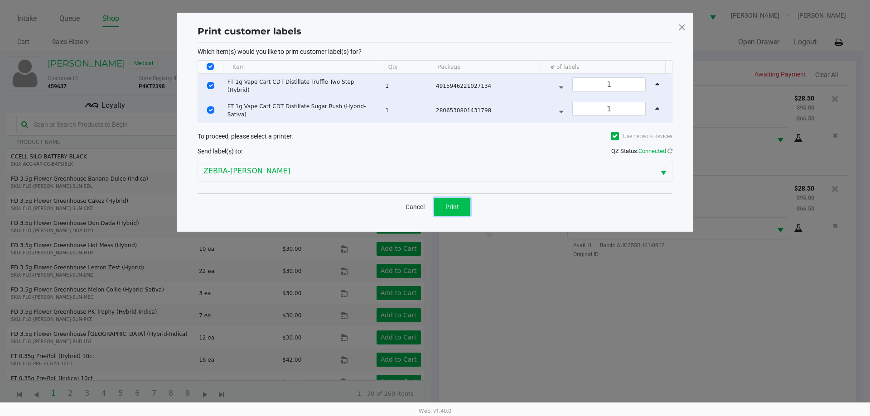
click at [444, 208] on button "Print" at bounding box center [452, 207] width 36 height 18
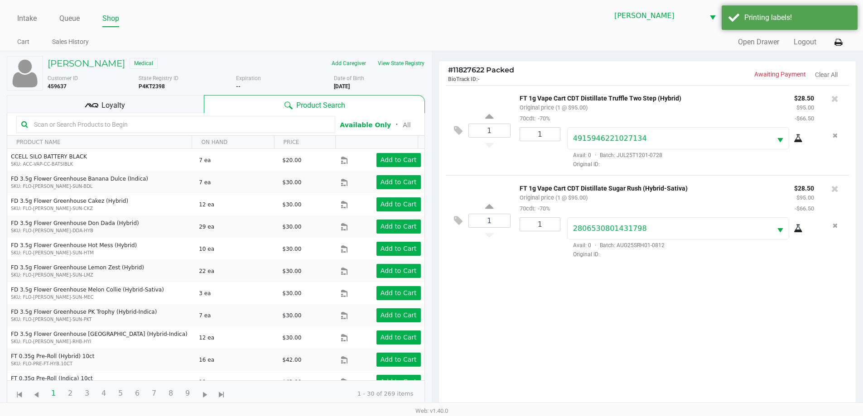
click at [168, 122] on input "text" at bounding box center [180, 125] width 300 height 14
click at [169, 122] on input "text" at bounding box center [180, 125] width 300 height 14
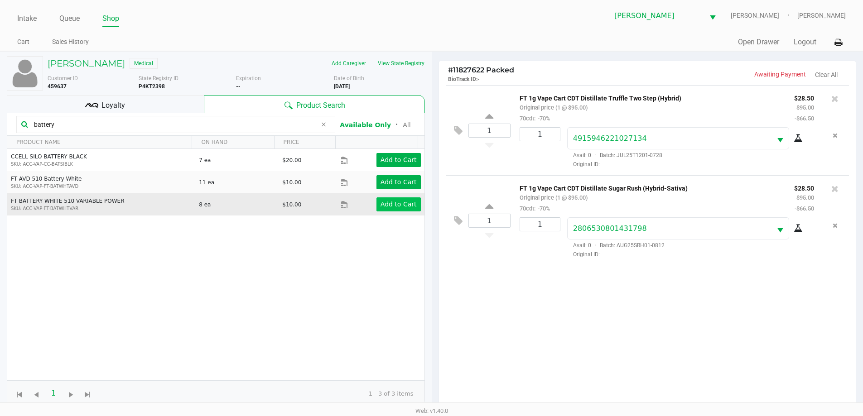
type input "battery"
click at [386, 203] on app-button-loader "Add to Cart" at bounding box center [399, 204] width 36 height 7
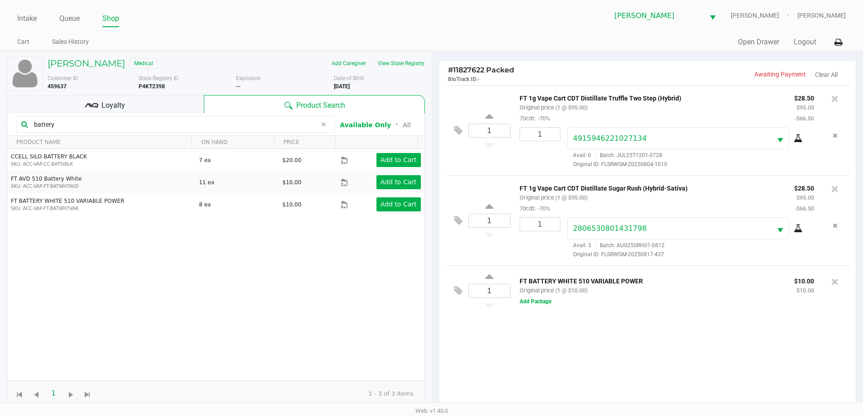
click at [139, 104] on div "Loyalty" at bounding box center [105, 104] width 197 height 18
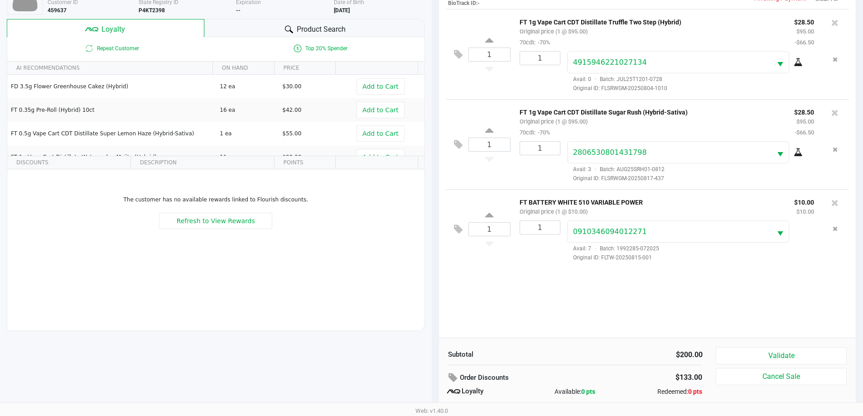
scroll to position [109, 0]
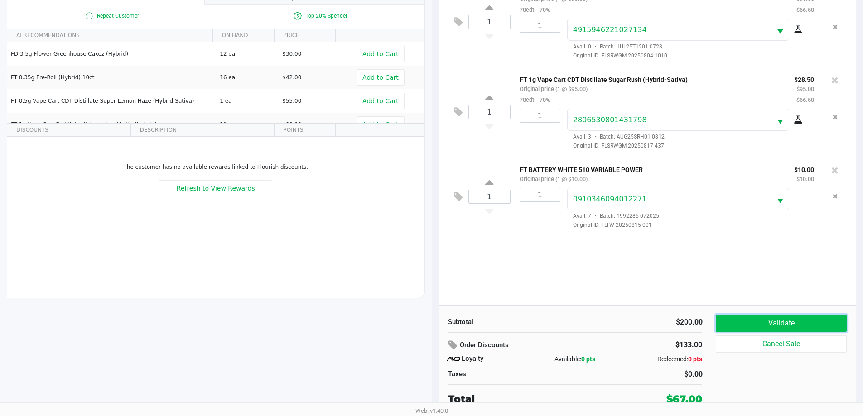
click at [756, 321] on button "Validate" at bounding box center [781, 323] width 130 height 17
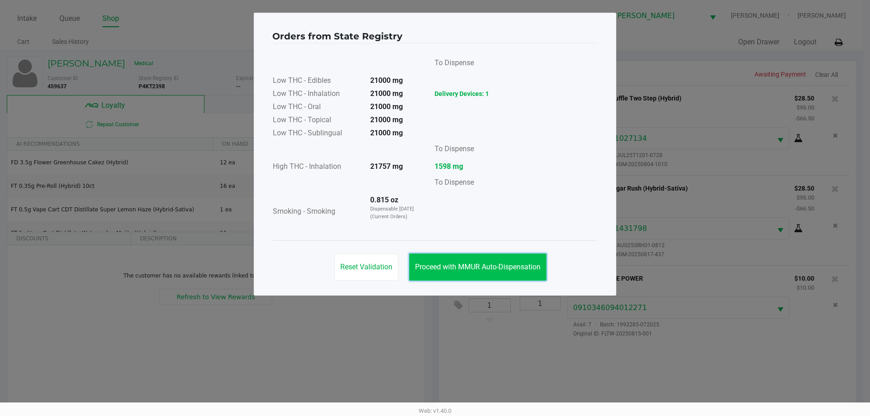
click at [486, 270] on span "Proceed with MMUR Auto-Dispensation" at bounding box center [478, 267] width 126 height 9
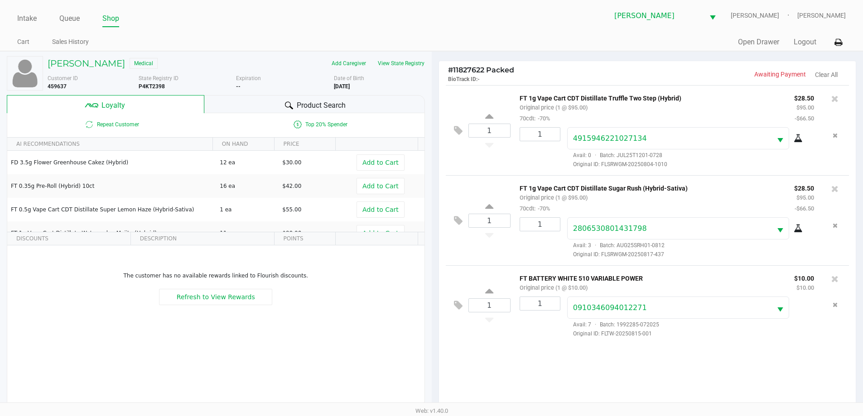
scroll to position [109, 0]
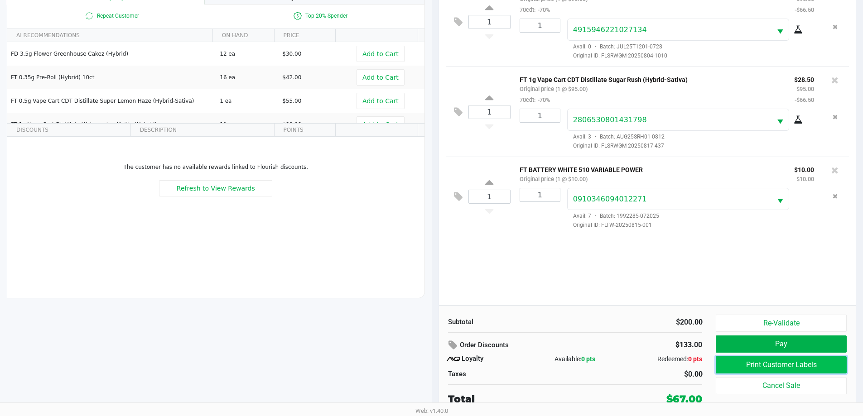
click at [771, 363] on button "Print Customer Labels" at bounding box center [781, 365] width 130 height 17
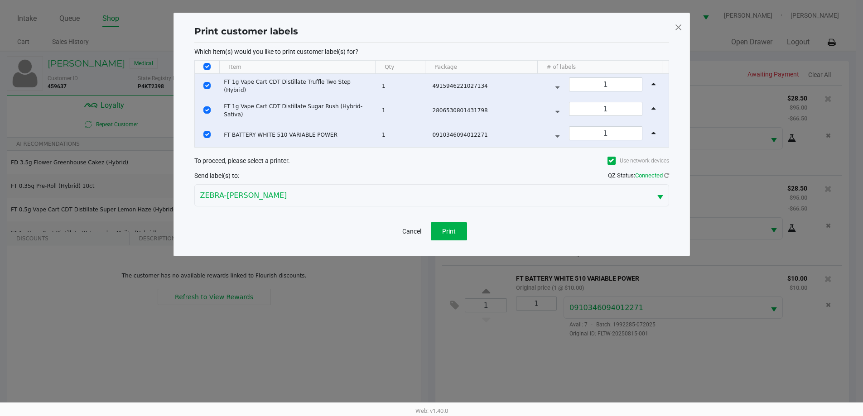
scroll to position [0, 0]
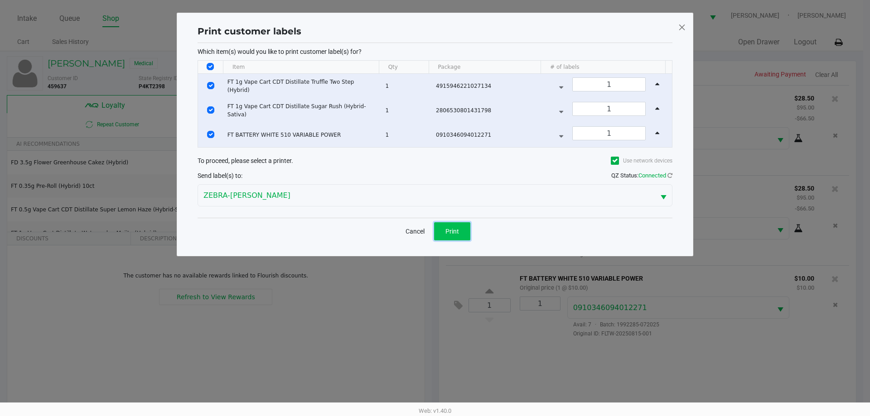
click at [439, 232] on button "Print" at bounding box center [452, 231] width 36 height 18
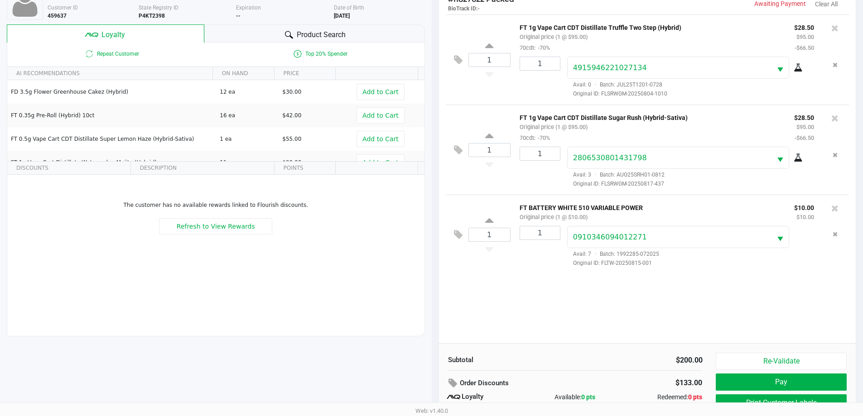
scroll to position [109, 0]
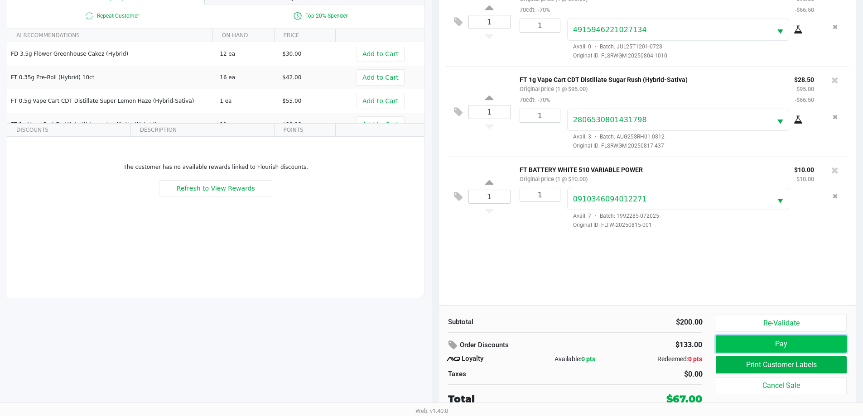
click at [754, 344] on button "Pay" at bounding box center [781, 344] width 130 height 17
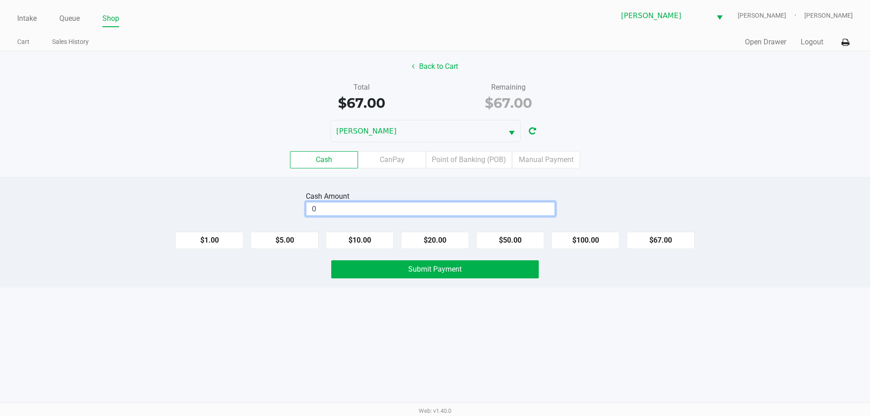
click at [343, 213] on input "0" at bounding box center [430, 209] width 248 height 13
type input "$70.00"
click at [406, 272] on button "Submit Payment" at bounding box center [435, 270] width 208 height 18
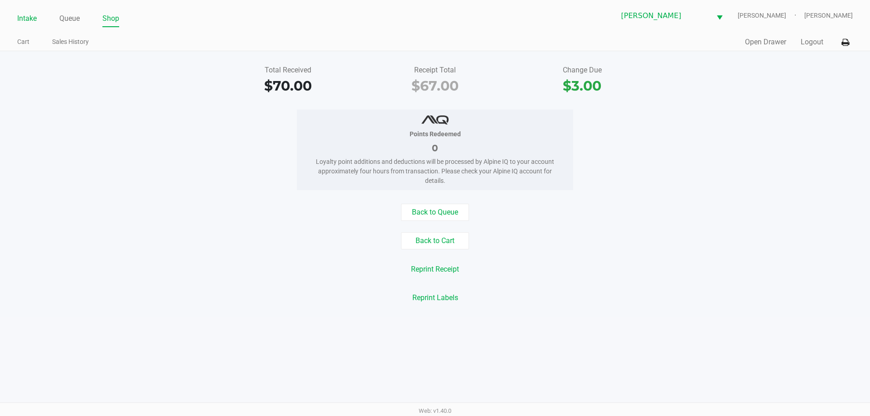
click at [27, 16] on link "Intake" at bounding box center [26, 18] width 19 height 13
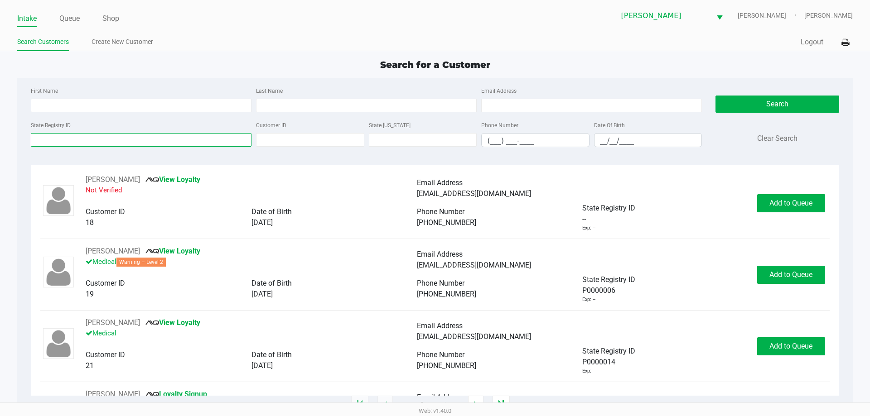
click at [156, 141] on input "State Registry ID" at bounding box center [141, 140] width 221 height 14
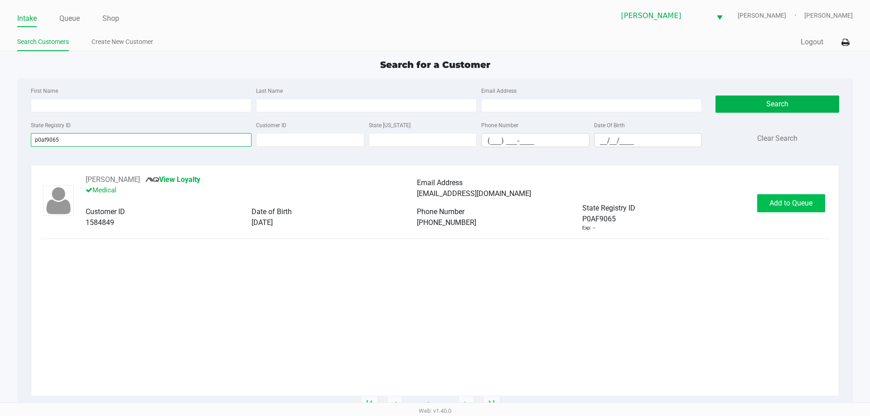
type input "p0af9065"
click at [785, 201] on span "Add to Queue" at bounding box center [790, 203] width 43 height 9
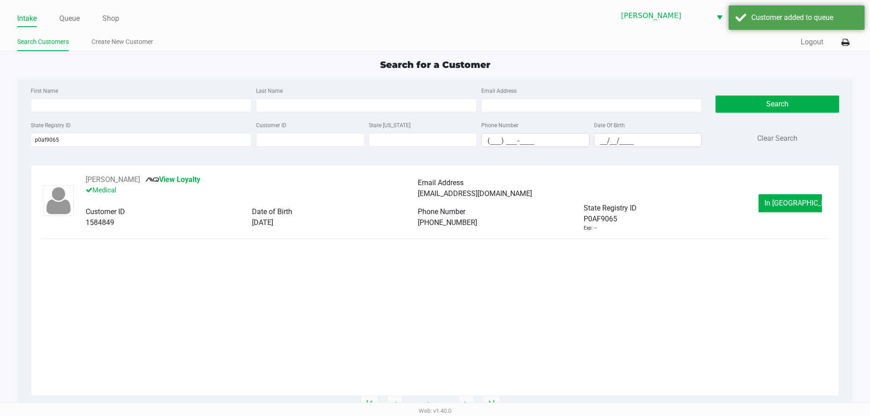
click at [785, 201] on span "In [GEOGRAPHIC_DATA]" at bounding box center [802, 203] width 76 height 9
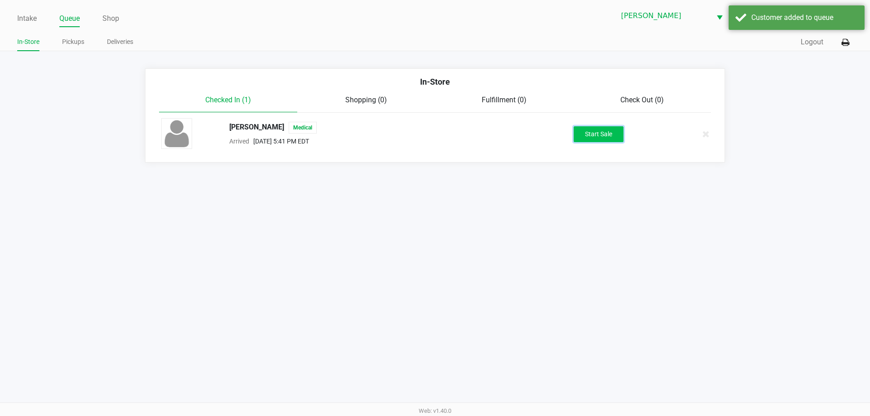
click at [619, 136] on button "Start Sale" at bounding box center [599, 134] width 50 height 16
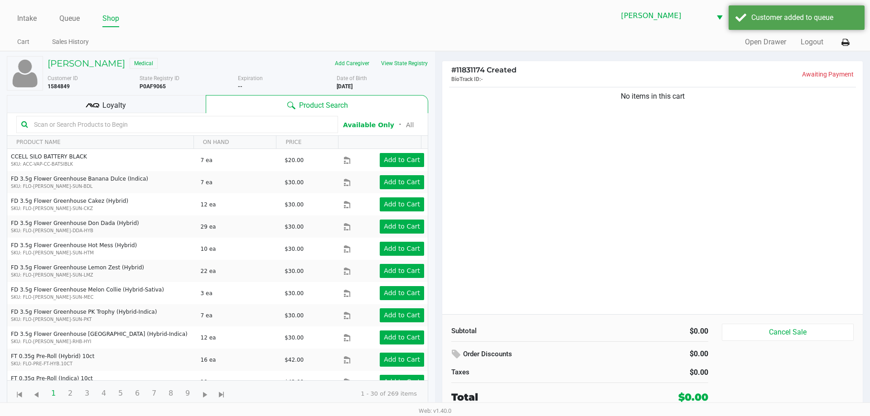
click at [161, 126] on input "text" at bounding box center [181, 125] width 303 height 14
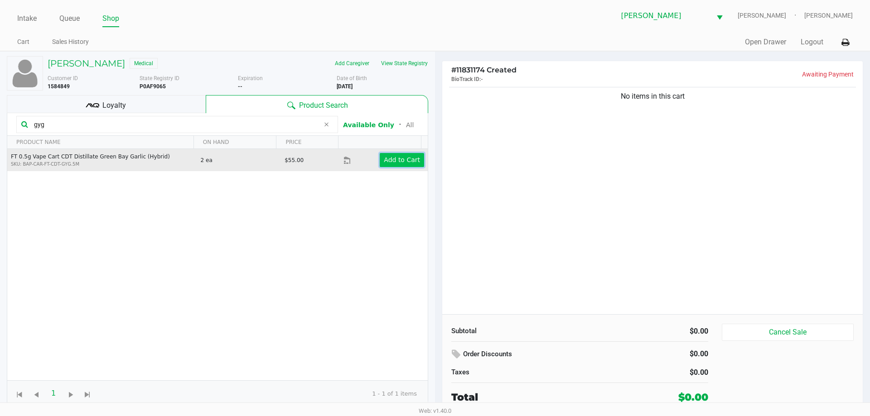
click at [403, 163] on app-button-loader "Add to Cart" at bounding box center [402, 159] width 36 height 7
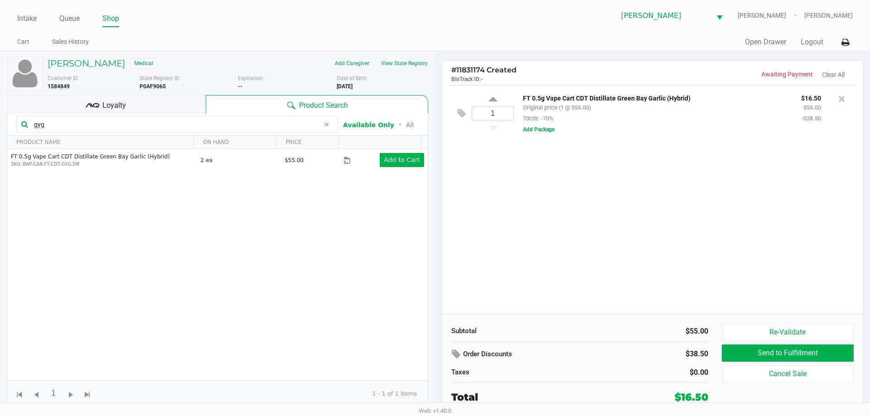
click at [87, 125] on input "gyg" at bounding box center [174, 125] width 289 height 14
type input "ffp"
click at [95, 134] on kendo-grid-toolbar "ffp Available Only ᛫ All" at bounding box center [217, 124] width 420 height 23
click at [97, 126] on input "ffp" at bounding box center [174, 125] width 289 height 14
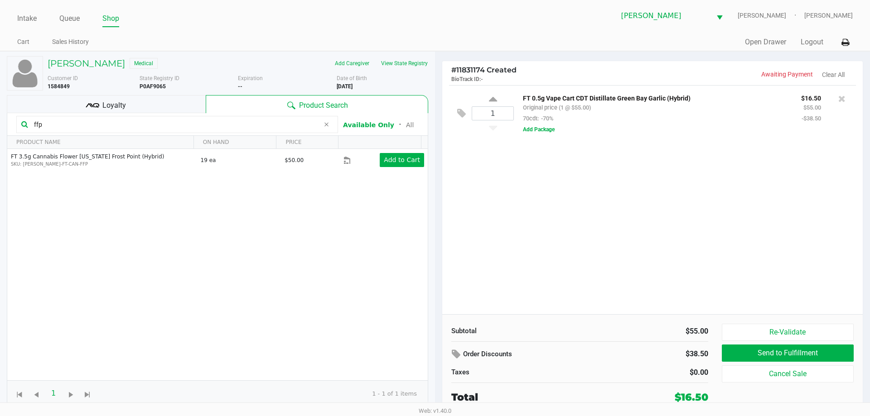
click at [97, 126] on input "ffp" at bounding box center [174, 125] width 289 height 14
type input "f"
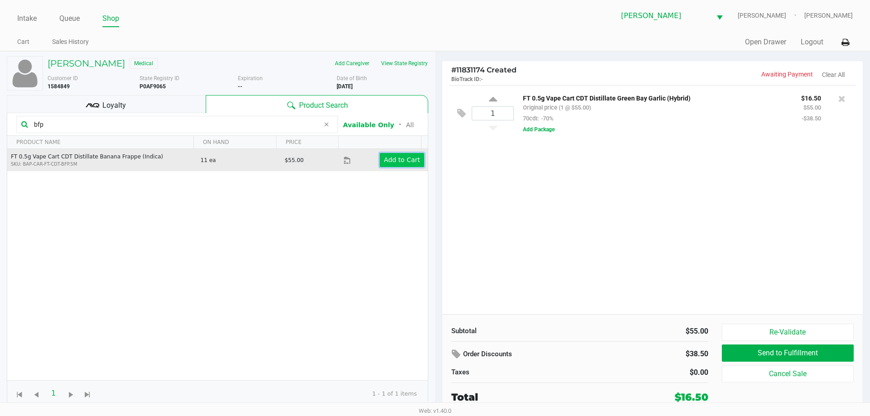
click at [398, 160] on app-button-loader "Add to Cart" at bounding box center [402, 159] width 36 height 7
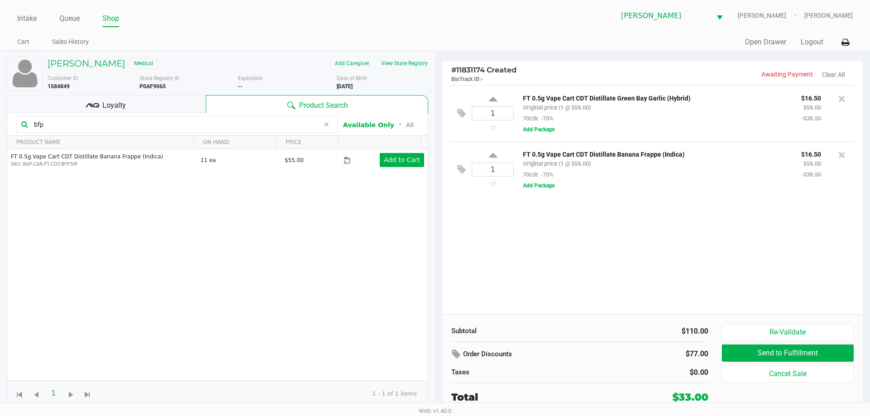
click at [63, 124] on input "bfp" at bounding box center [174, 125] width 289 height 14
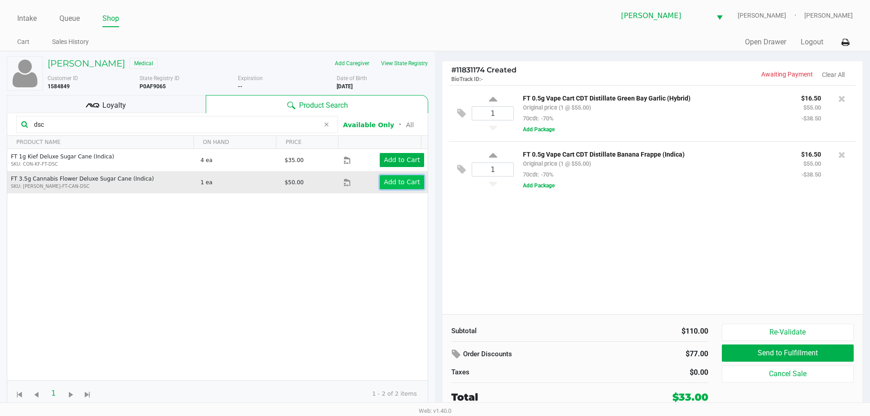
click at [391, 185] on app-button-loader "Add to Cart" at bounding box center [402, 182] width 36 height 7
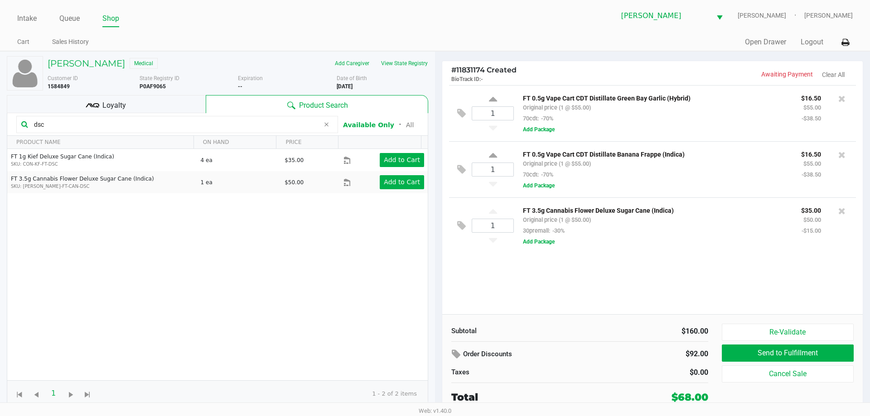
click at [102, 126] on input "dsc" at bounding box center [174, 125] width 289 height 14
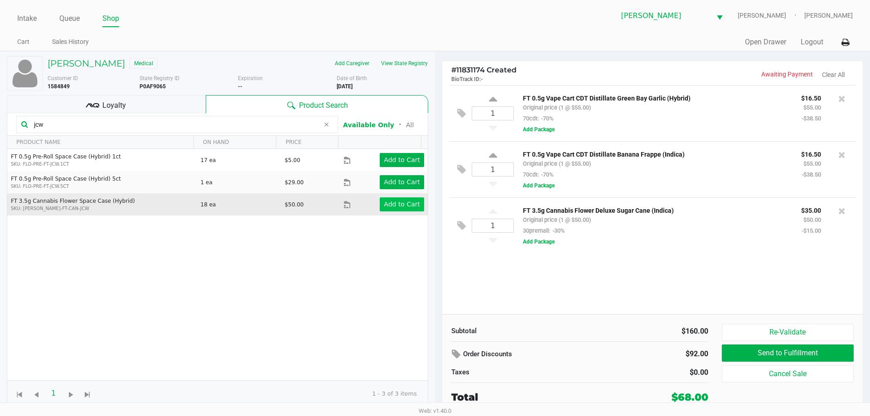
type input "jcw"
click at [393, 203] on app-button-loader "Add to Cart" at bounding box center [402, 204] width 36 height 7
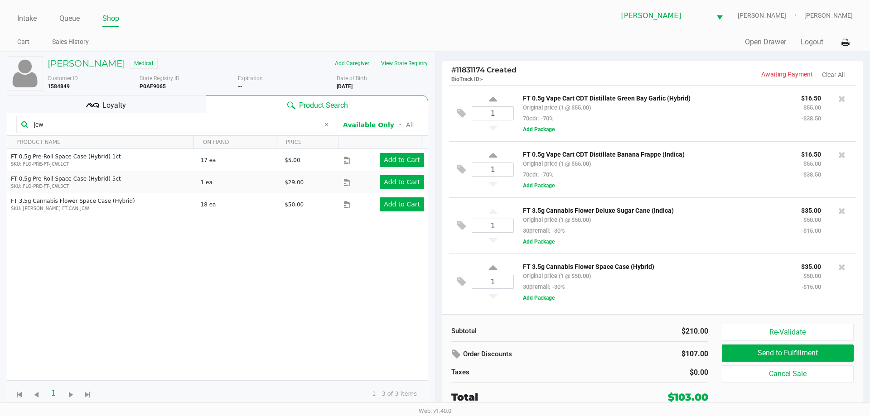
click at [125, 100] on span "Loyalty" at bounding box center [114, 105] width 24 height 11
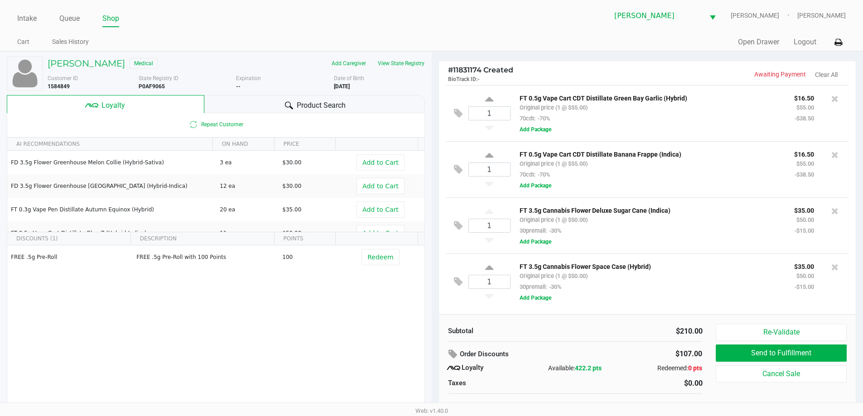
click at [299, 101] on span "Product Search" at bounding box center [321, 105] width 49 height 11
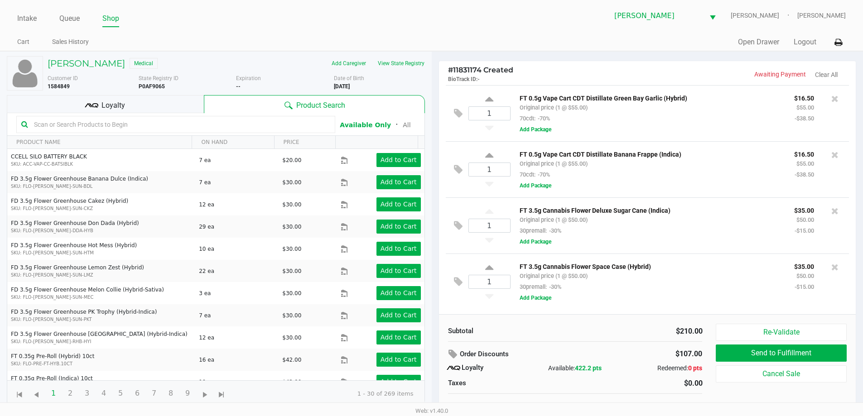
click at [103, 126] on input "text" at bounding box center [180, 125] width 300 height 14
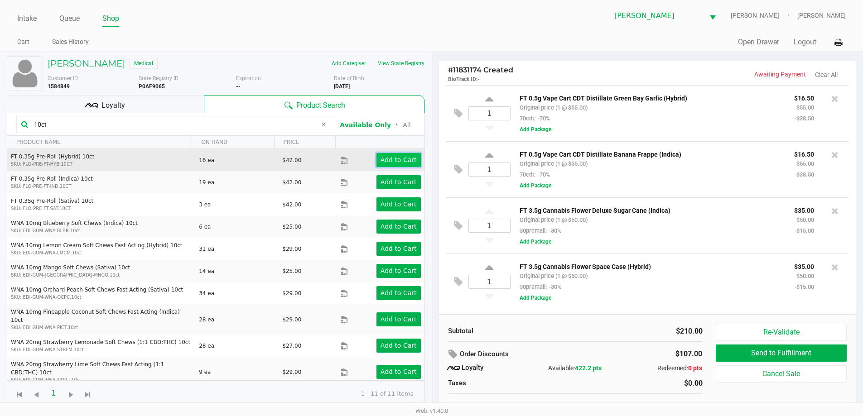
click at [397, 162] on app-button-loader "Add to Cart" at bounding box center [399, 159] width 36 height 7
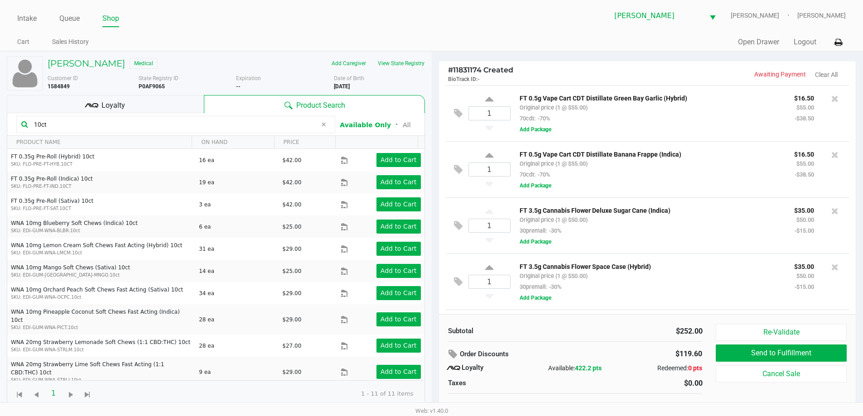
scroll to position [54, 0]
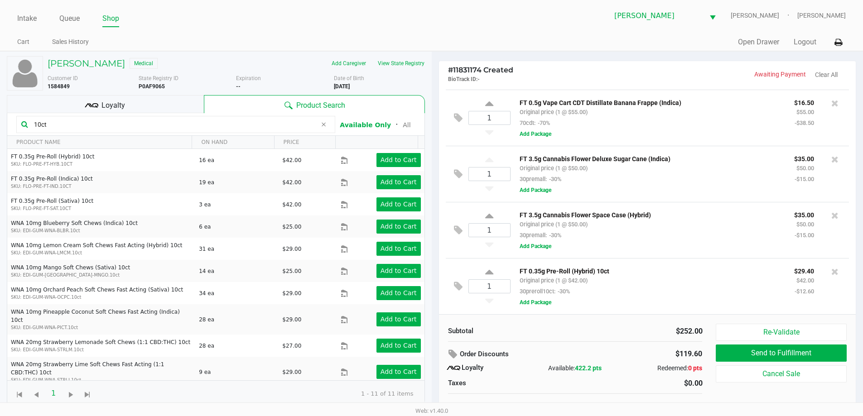
click at [88, 129] on input "10ct" at bounding box center [173, 125] width 286 height 14
click at [88, 127] on input "10ct" at bounding box center [173, 125] width 286 height 14
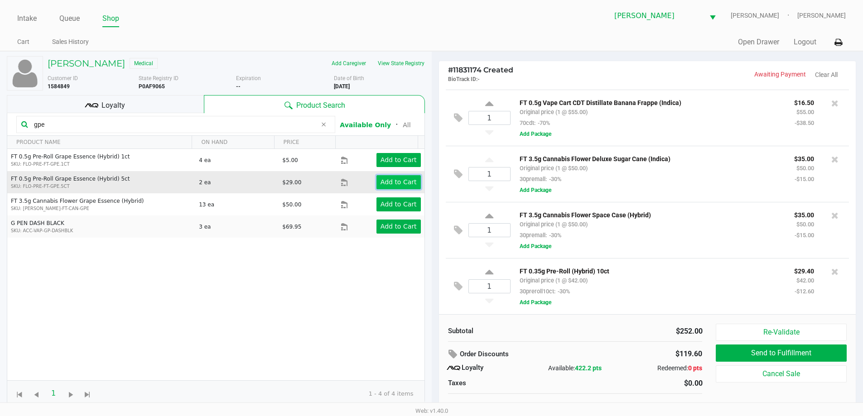
click at [405, 176] on button "Add to Cart" at bounding box center [399, 182] width 44 height 14
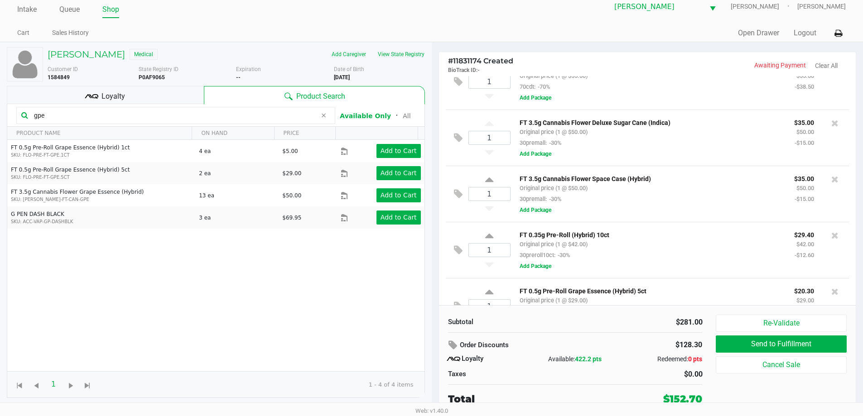
scroll to position [111, 0]
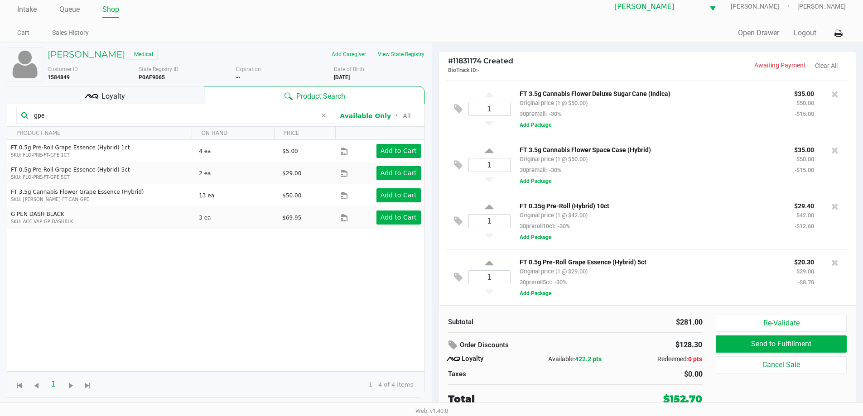
click at [184, 118] on input "gpe" at bounding box center [173, 116] width 286 height 14
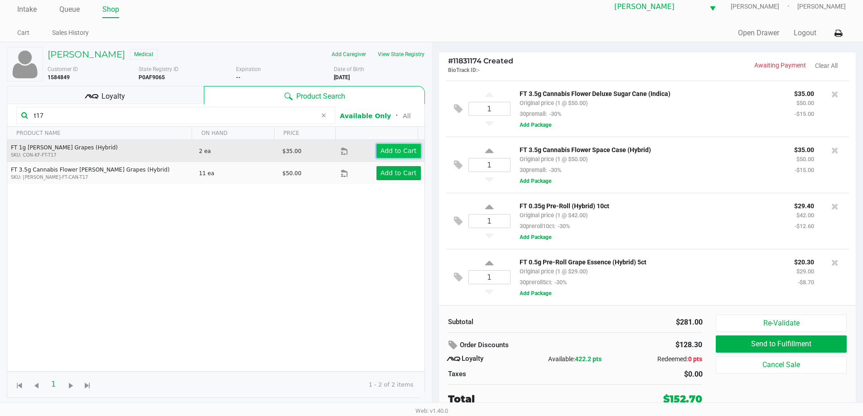
click at [385, 149] on app-button-loader "Add to Cart" at bounding box center [399, 150] width 36 height 7
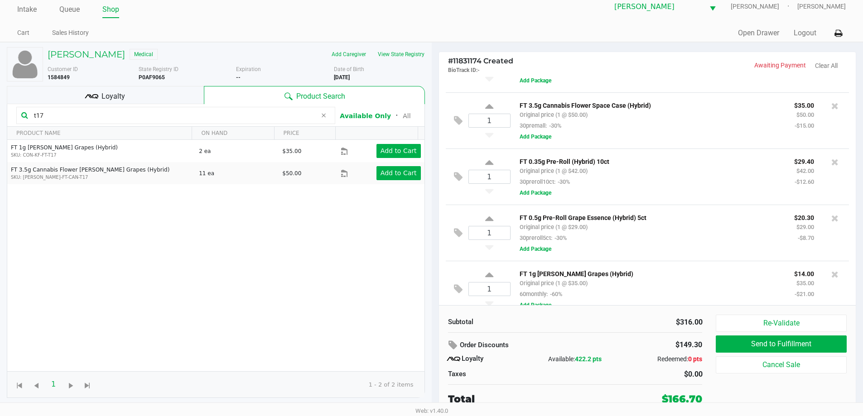
scroll to position [167, 0]
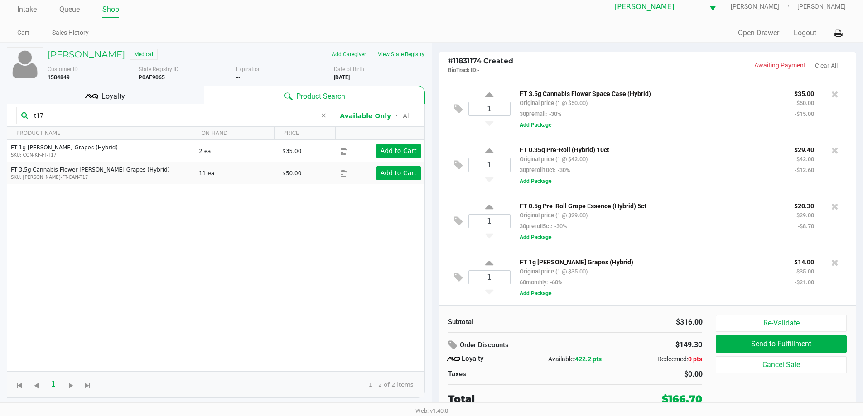
click at [412, 54] on button "View State Registry" at bounding box center [398, 54] width 53 height 14
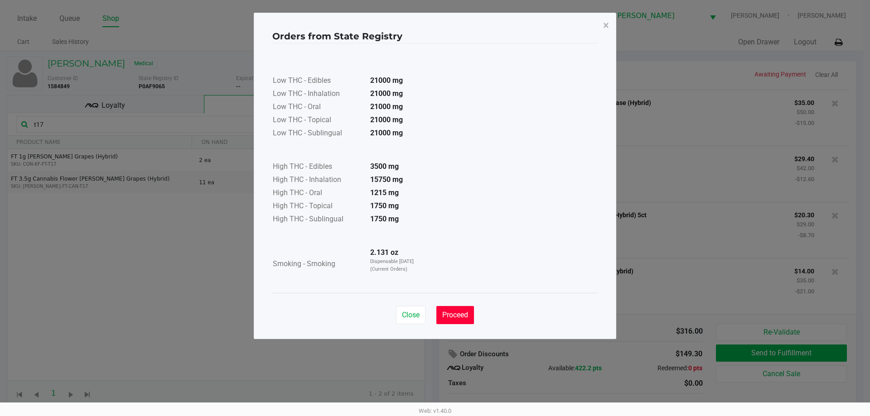
drag, startPoint x: 466, startPoint y: 312, endPoint x: 117, endPoint y: 157, distance: 381.7
click at [465, 313] on span "Proceed" at bounding box center [455, 315] width 26 height 9
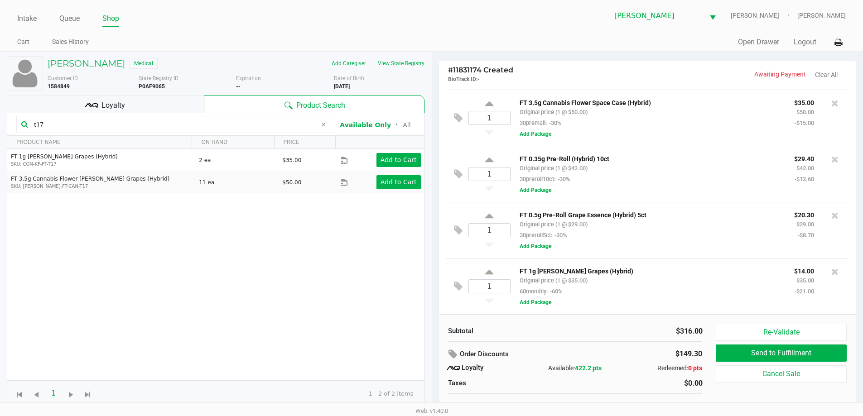
click at [74, 127] on input "t17" at bounding box center [173, 125] width 286 height 14
click at [63, 126] on input "t17" at bounding box center [173, 125] width 286 height 14
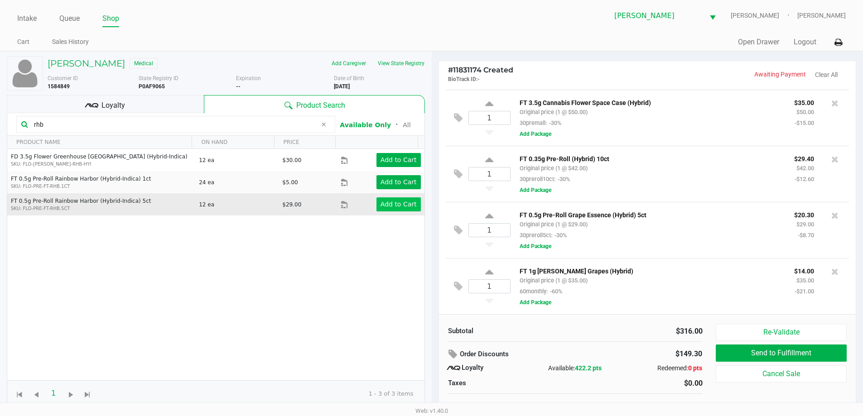
type input "rhb"
click at [393, 199] on button "Add to Cart" at bounding box center [399, 205] width 44 height 14
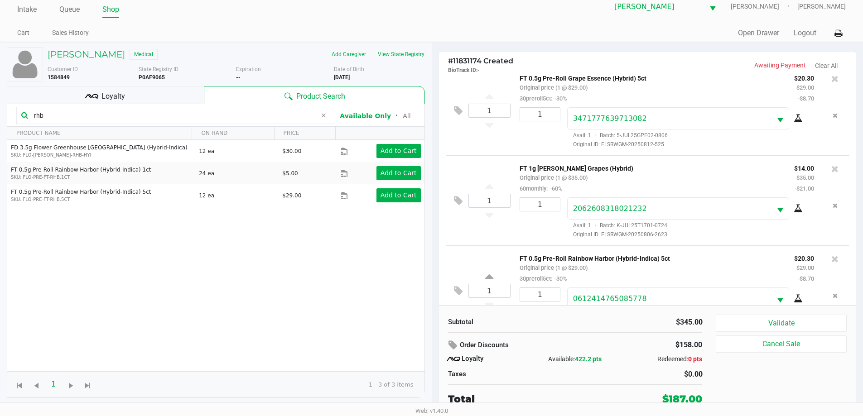
scroll to position [496, 0]
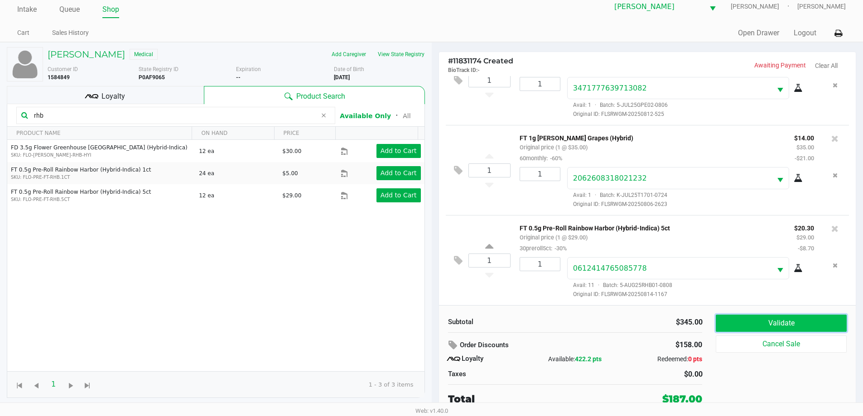
click at [775, 322] on button "Validate" at bounding box center [781, 323] width 130 height 17
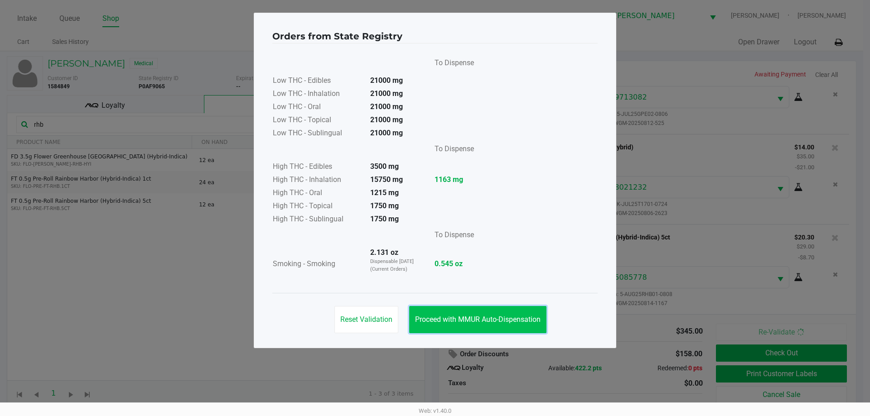
click at [474, 323] on span "Proceed with MMUR Auto-Dispensation" at bounding box center [478, 319] width 126 height 9
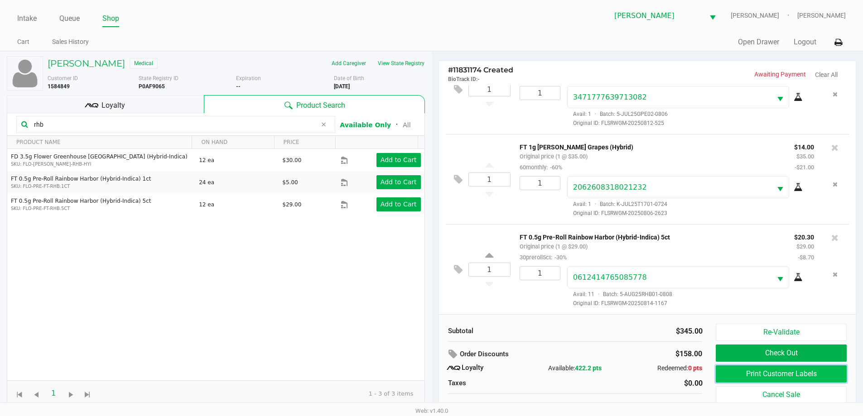
click at [744, 383] on button "Print Customer Labels" at bounding box center [781, 374] width 130 height 17
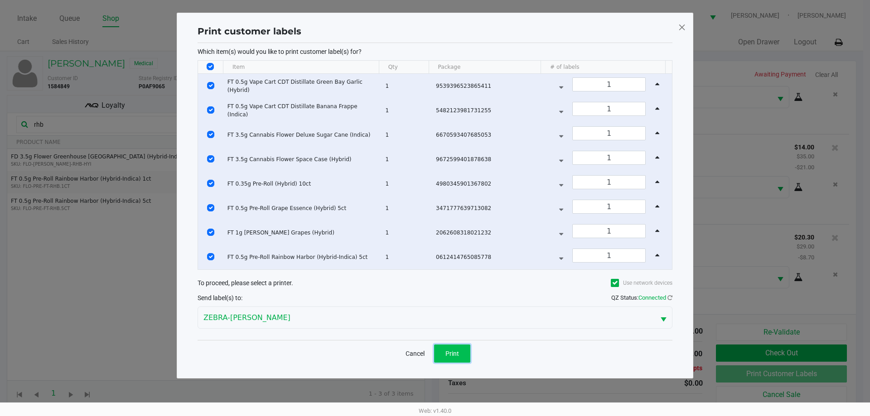
click at [454, 357] on button "Print" at bounding box center [452, 354] width 36 height 18
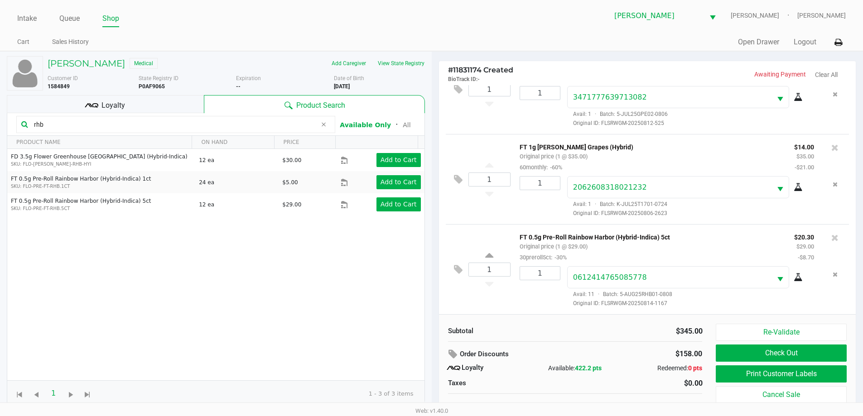
click at [59, 105] on div "Loyalty" at bounding box center [105, 104] width 197 height 18
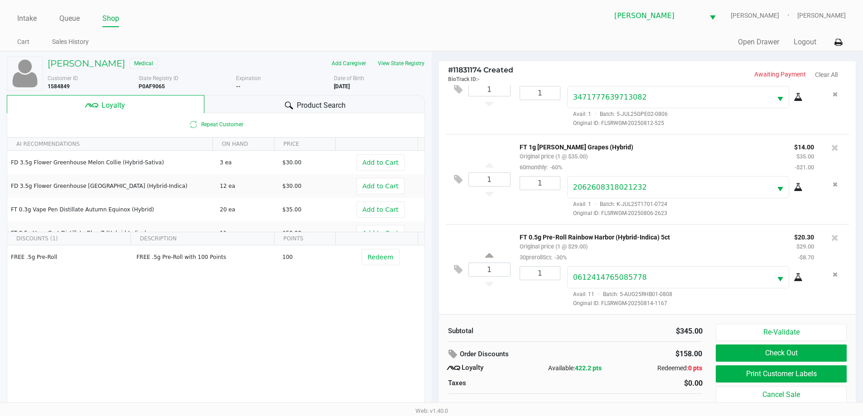
scroll to position [9, 0]
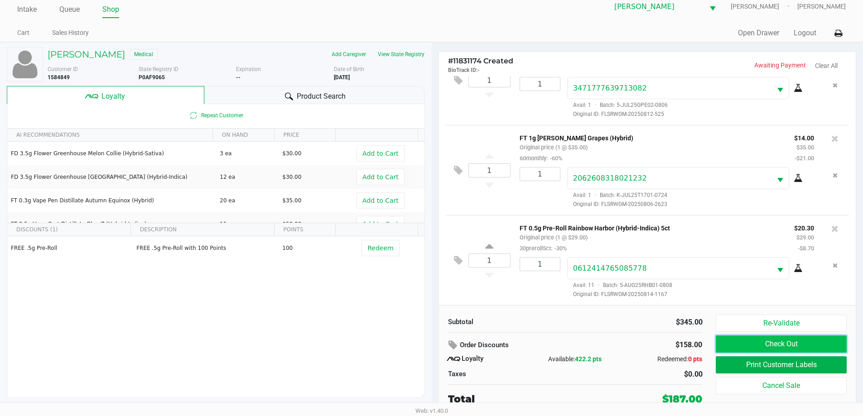
click at [772, 345] on button "Check Out" at bounding box center [781, 344] width 130 height 17
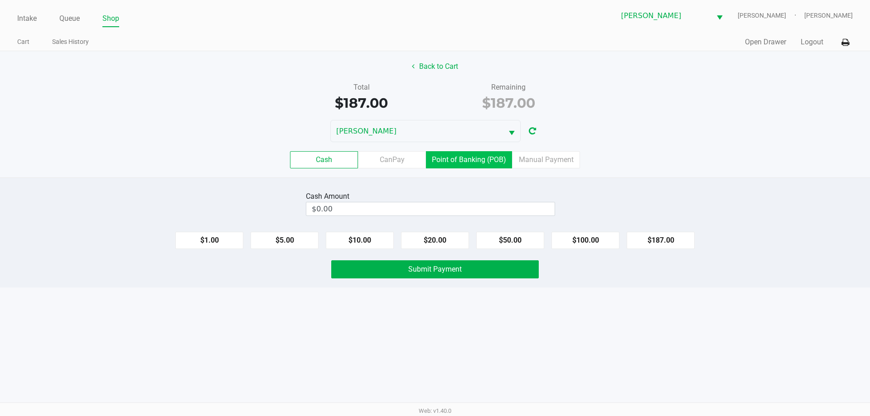
click at [461, 163] on label "Point of Banking (POB)" at bounding box center [469, 159] width 86 height 17
click at [0, 0] on 7 "Point of Banking (POB)" at bounding box center [0, 0] width 0 height 0
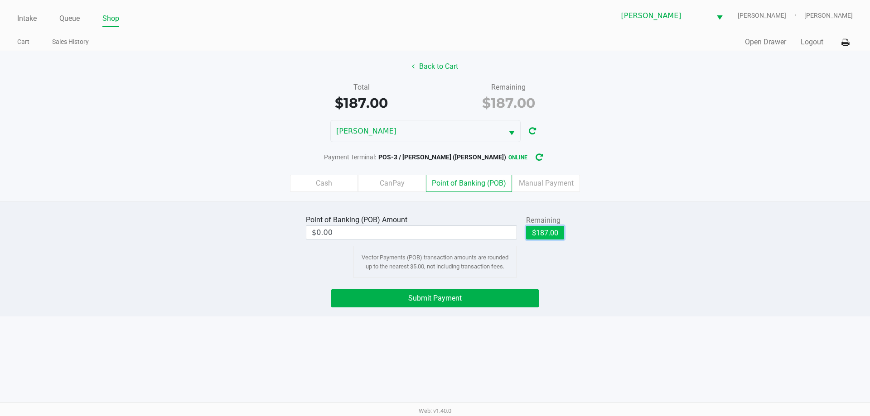
click at [548, 235] on button "$187.00" at bounding box center [545, 233] width 38 height 14
type input "$187.00"
click at [492, 299] on button "Submit Payment" at bounding box center [435, 299] width 208 height 18
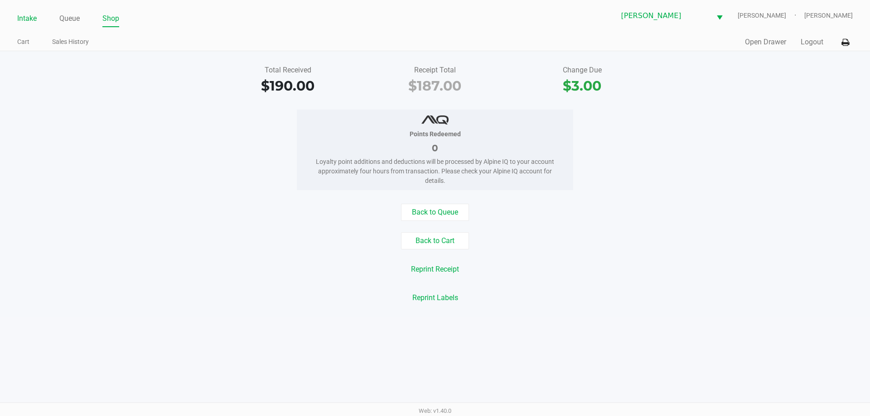
click at [27, 14] on link "Intake" at bounding box center [26, 18] width 19 height 13
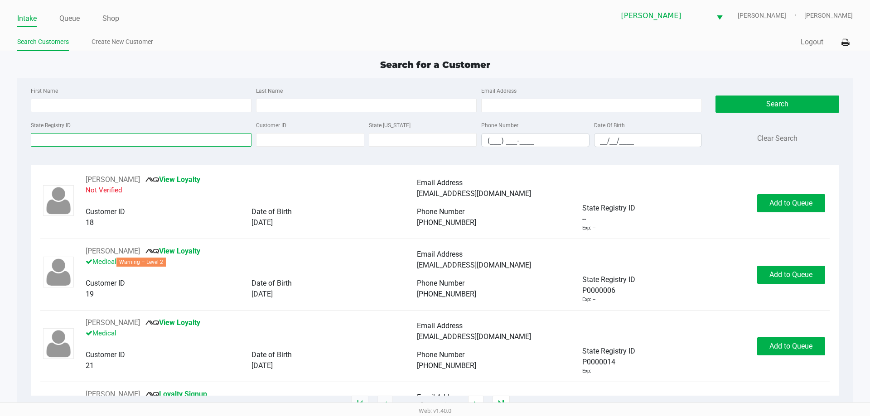
click at [68, 137] on input "State Registry ID" at bounding box center [141, 140] width 221 height 14
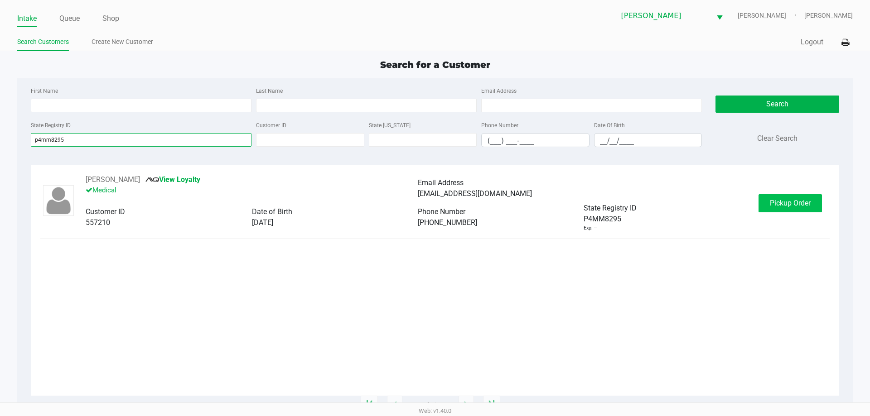
type input "p4mm8295"
click at [798, 204] on span "Pickup Order" at bounding box center [790, 203] width 41 height 9
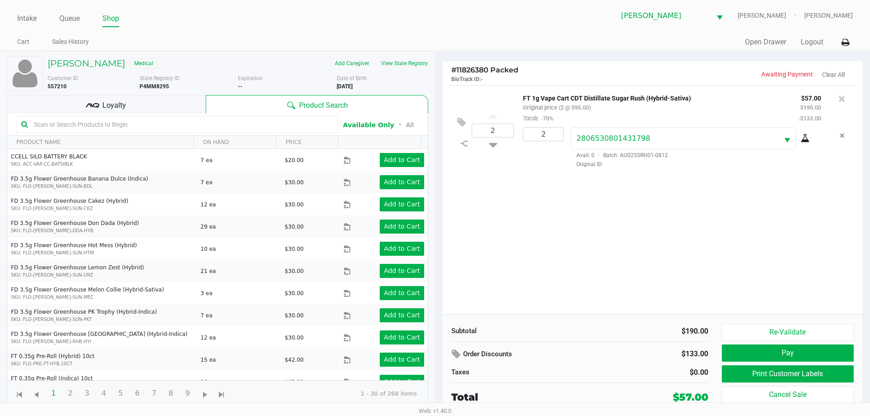
click at [116, 125] on input "text" at bounding box center [181, 125] width 303 height 14
click at [773, 376] on button "Print Customer Labels" at bounding box center [788, 374] width 132 height 17
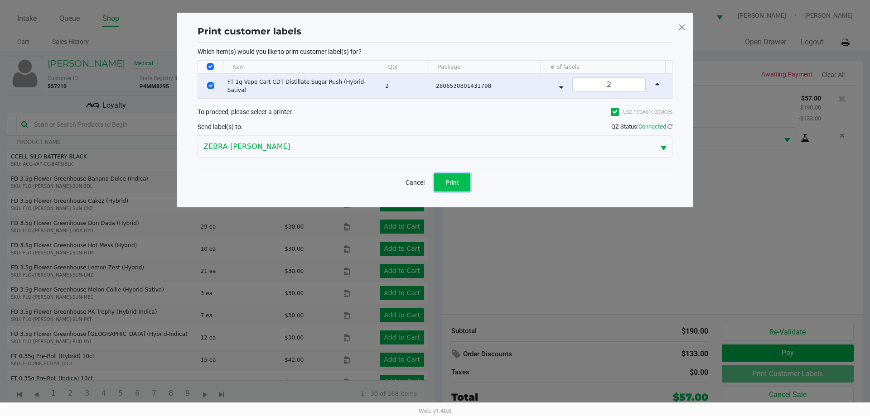
click at [444, 179] on button "Print" at bounding box center [452, 183] width 36 height 18
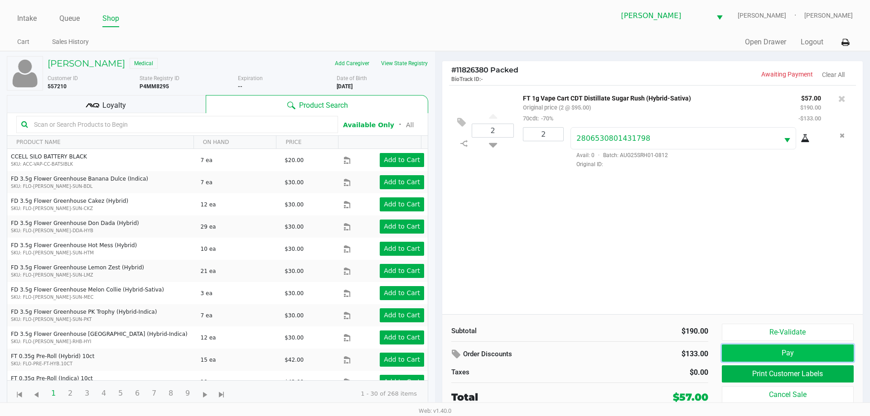
click at [800, 356] on button "Pay" at bounding box center [788, 353] width 132 height 17
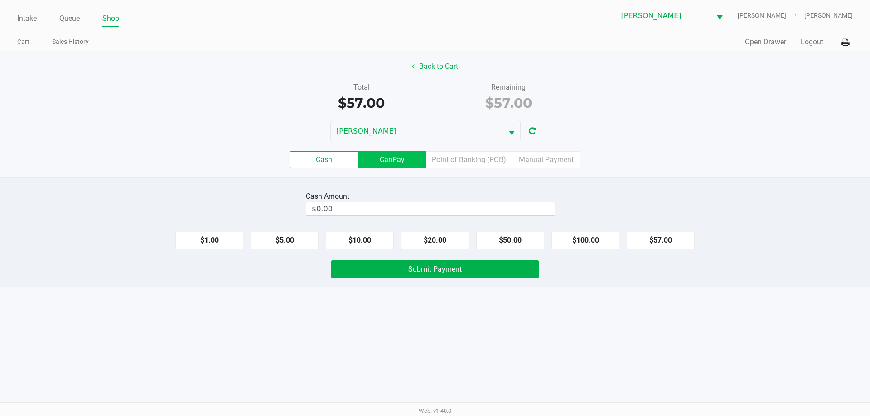
click at [391, 161] on label "CanPay" at bounding box center [392, 159] width 68 height 17
click at [0, 0] on 2 "CanPay" at bounding box center [0, 0] width 0 height 0
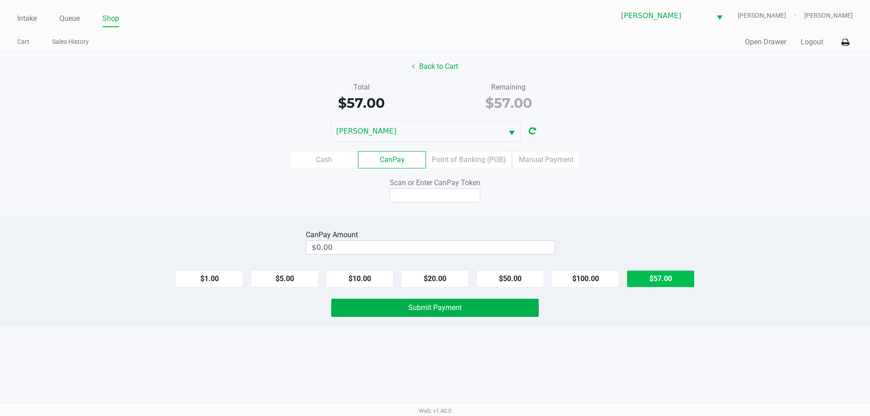
click at [679, 283] on button "$57.00" at bounding box center [661, 278] width 68 height 17
type input "$57.00"
click at [449, 195] on input at bounding box center [435, 195] width 91 height 14
type input "X0064310Q"
click at [381, 308] on button "Submit Payment" at bounding box center [435, 308] width 208 height 18
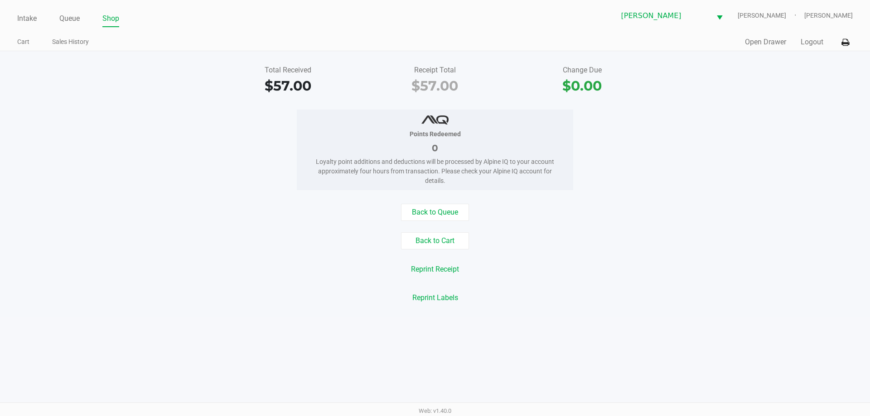
click at [37, 16] on ul "Intake Queue Shop" at bounding box center [226, 18] width 418 height 15
click at [21, 22] on link "Intake" at bounding box center [26, 18] width 19 height 13
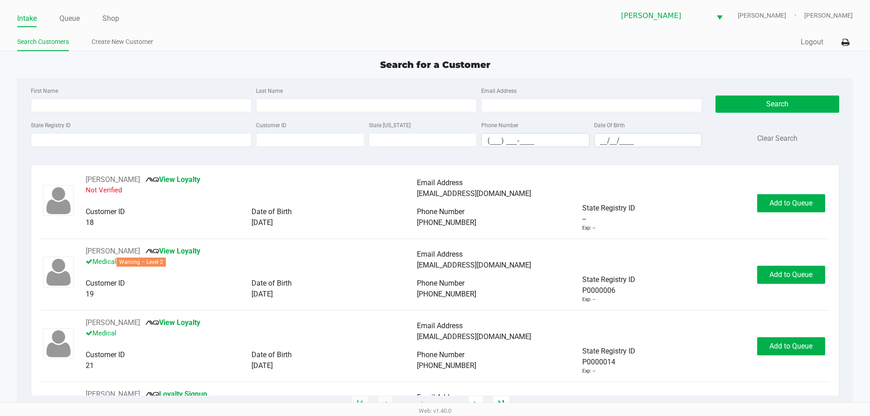
click at [263, 45] on ul "Search Customers Create New Customer" at bounding box center [226, 42] width 418 height 15
click at [262, 45] on ul "Search Customers Create New Customer" at bounding box center [226, 42] width 418 height 15
click at [270, 66] on div "Search for a Customer" at bounding box center [434, 65] width 849 height 14
click at [101, 139] on input "State Registry ID" at bounding box center [141, 140] width 221 height 14
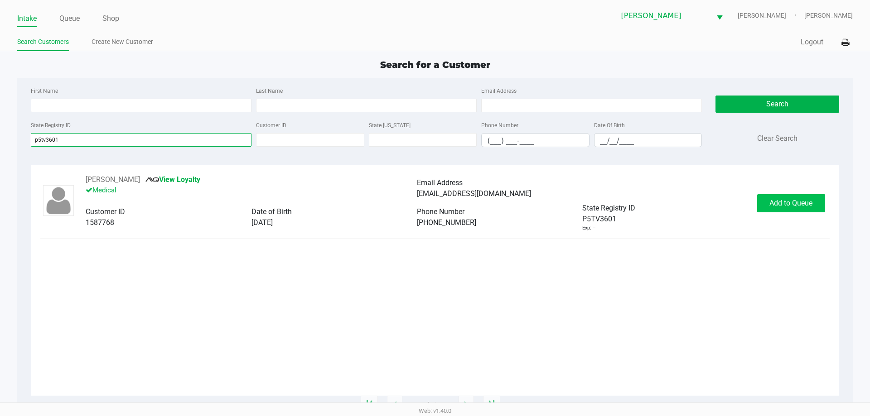
type input "p5tv3601"
click at [811, 204] on span "Add to Queue" at bounding box center [790, 203] width 43 height 9
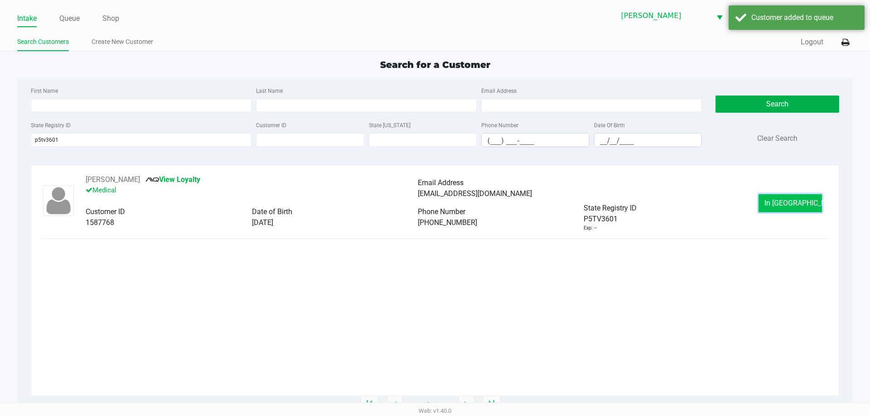
click at [789, 203] on span "In [GEOGRAPHIC_DATA]" at bounding box center [802, 203] width 76 height 9
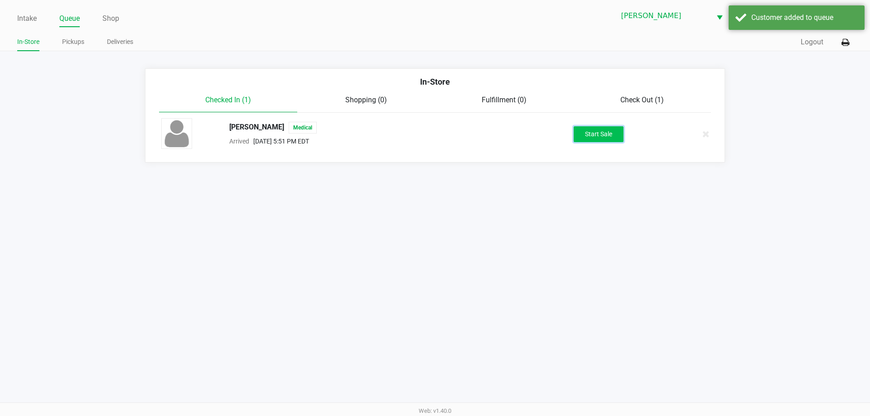
click at [607, 137] on button "Start Sale" at bounding box center [599, 134] width 50 height 16
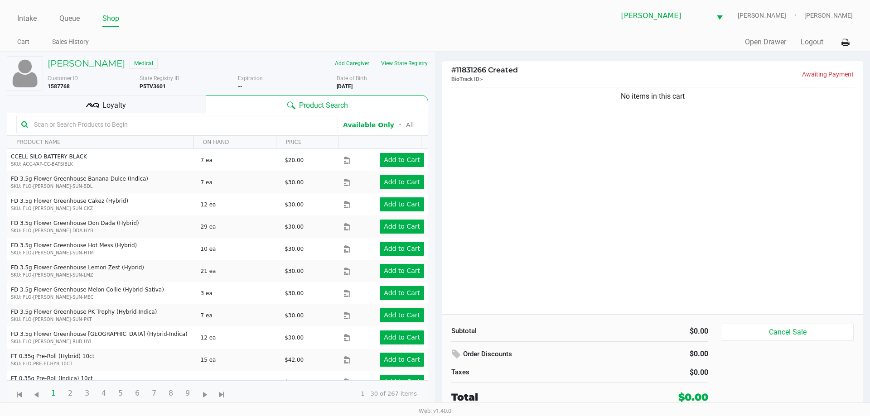
click at [544, 216] on div "No items in this cart" at bounding box center [652, 199] width 420 height 229
drag, startPoint x: 101, startPoint y: 133, endPoint x: 101, endPoint y: 127, distance: 6.0
click at [101, 133] on kendo-grid-toolbar "Available Only ᛫ All" at bounding box center [217, 124] width 420 height 23
click at [102, 126] on input "text" at bounding box center [181, 125] width 303 height 14
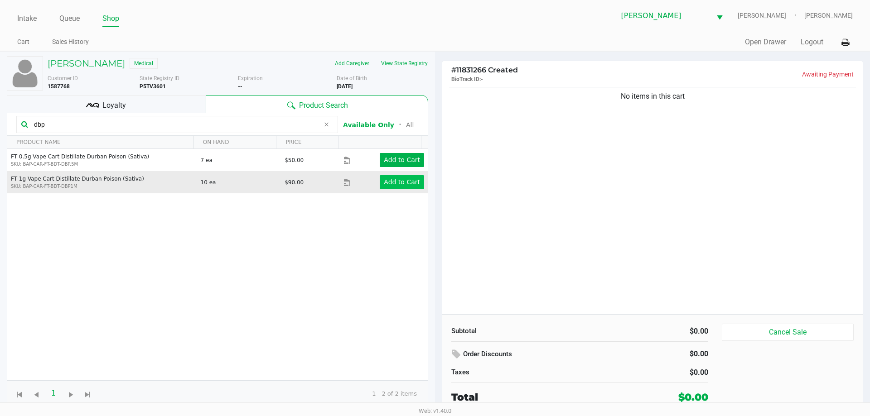
type input "dbp"
click at [396, 178] on button "Add to Cart" at bounding box center [402, 182] width 44 height 14
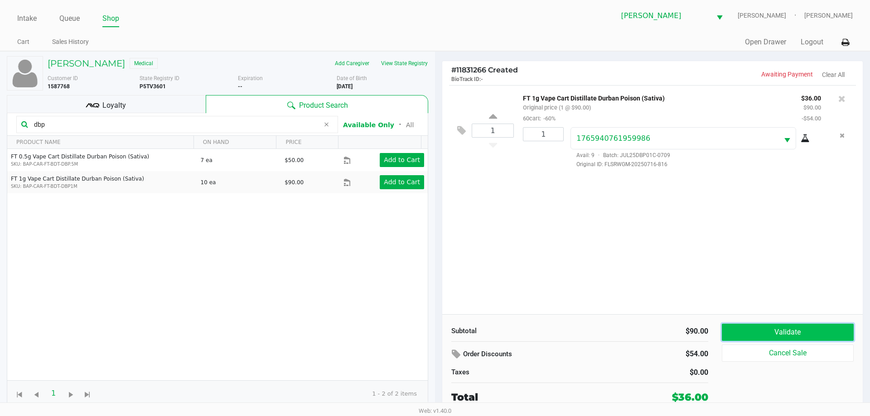
click at [781, 333] on button "Validate" at bounding box center [788, 332] width 132 height 17
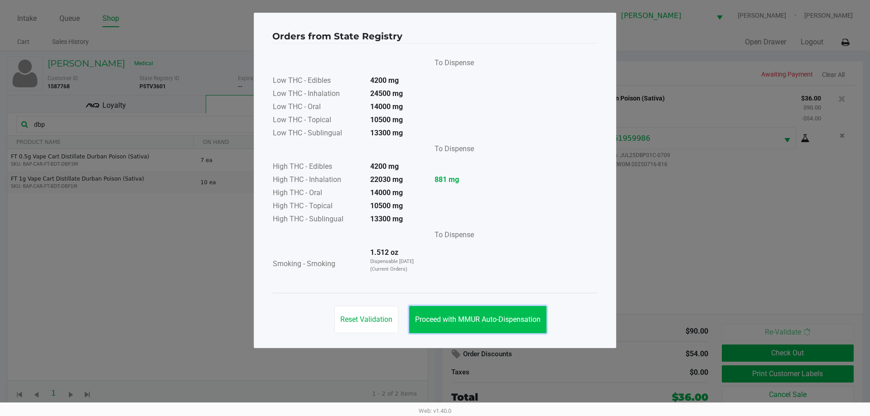
click at [493, 322] on span "Proceed with MMUR Auto-Dispensation" at bounding box center [478, 319] width 126 height 9
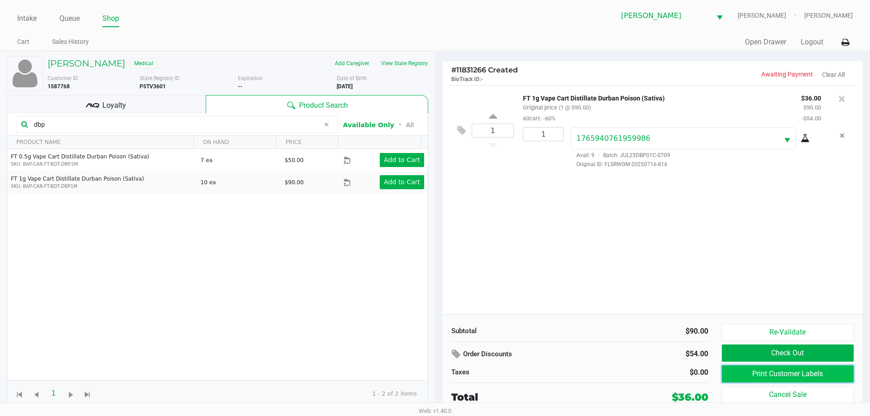
click at [801, 373] on button "Print Customer Labels" at bounding box center [788, 374] width 132 height 17
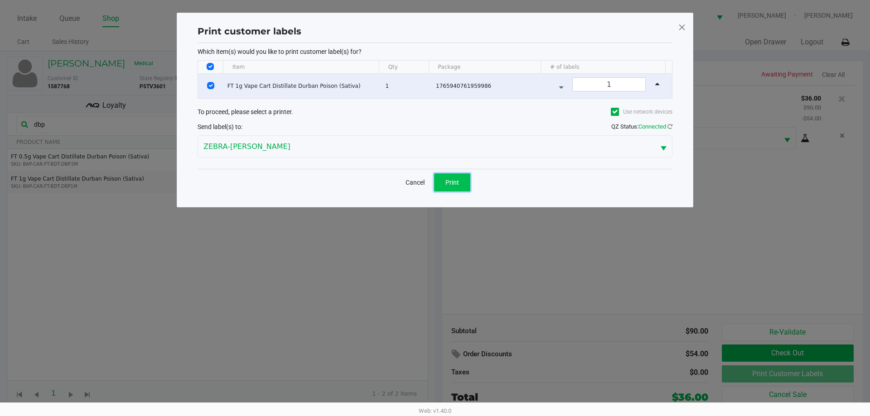
click at [449, 182] on span "Print" at bounding box center [452, 182] width 14 height 7
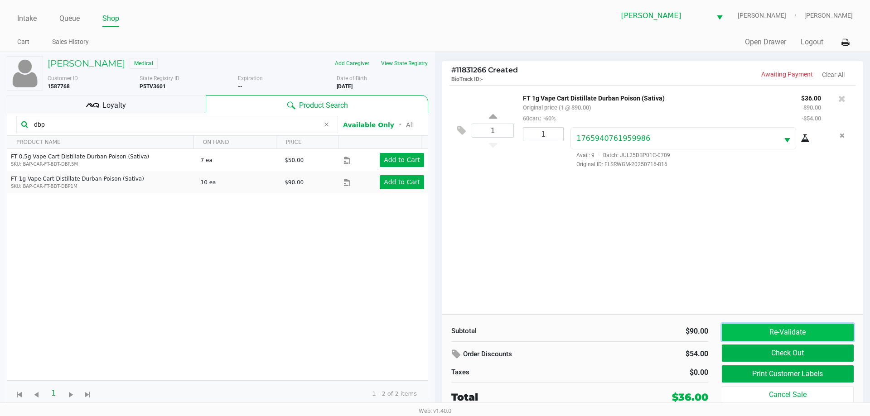
click at [782, 328] on button "Re-Validate" at bounding box center [788, 332] width 132 height 17
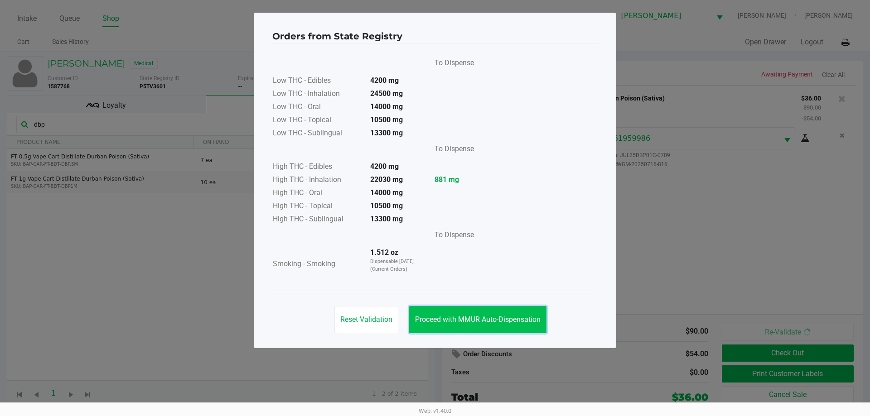
click at [468, 311] on button "Proceed with MMUR Auto-Dispensation" at bounding box center [477, 319] width 137 height 27
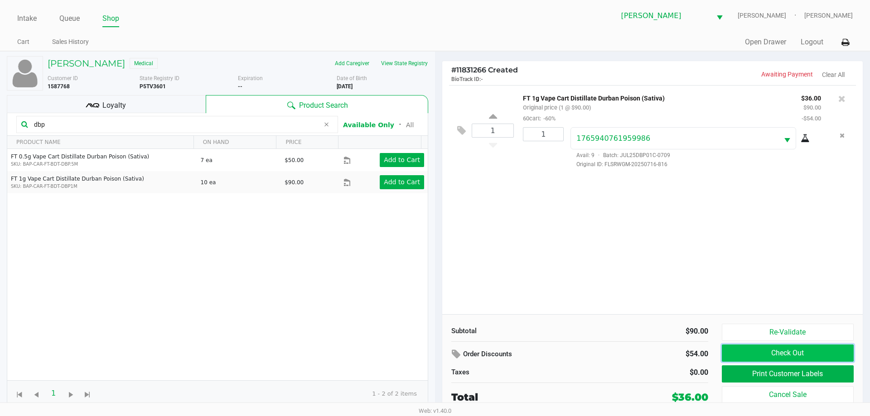
click at [763, 351] on button "Check Out" at bounding box center [788, 353] width 132 height 17
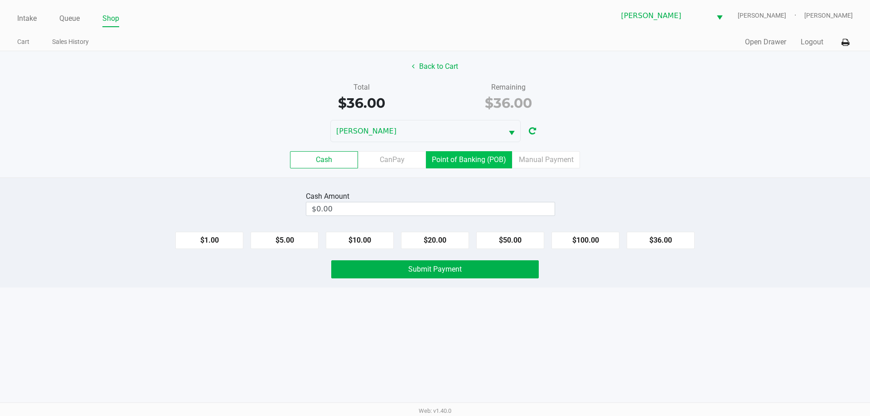
click at [457, 158] on label "Point of Banking (POB)" at bounding box center [469, 159] width 86 height 17
click at [0, 0] on 7 "Point of Banking (POB)" at bounding box center [0, 0] width 0 height 0
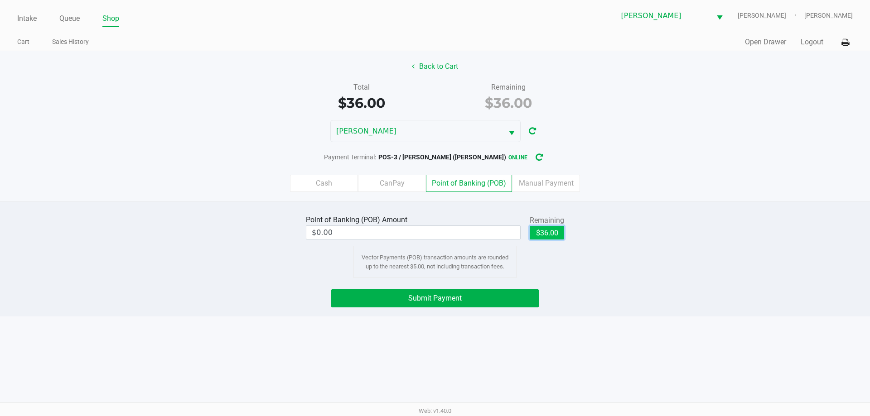
click at [554, 233] on button "$36.00" at bounding box center [547, 233] width 34 height 14
click at [493, 298] on button "Submit Payment" at bounding box center [435, 299] width 208 height 18
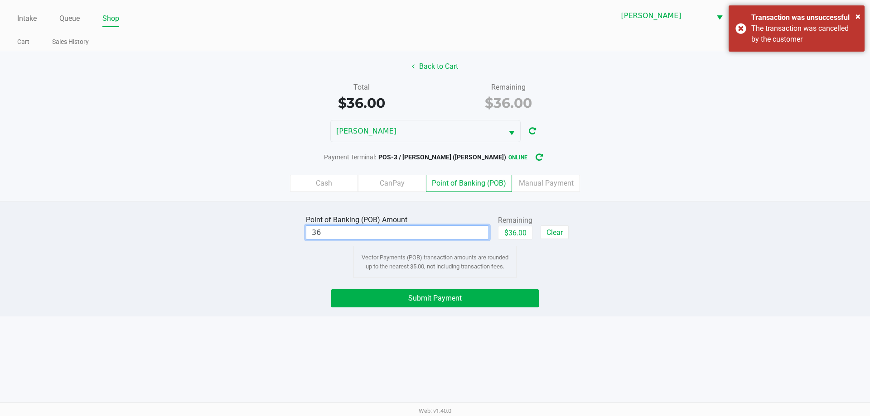
click at [348, 235] on input "36" at bounding box center [397, 232] width 182 height 13
click at [826, 18] on div "Transaction was unsuccessful" at bounding box center [804, 17] width 106 height 11
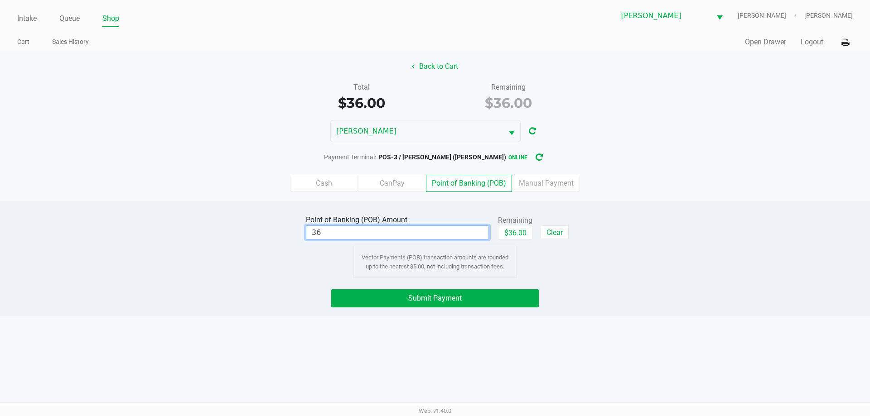
click at [394, 233] on input "36" at bounding box center [397, 232] width 182 height 13
click at [154, 195] on div "Cash CanPay Point of Banking (POB) Manual Payment" at bounding box center [435, 183] width 884 height 35
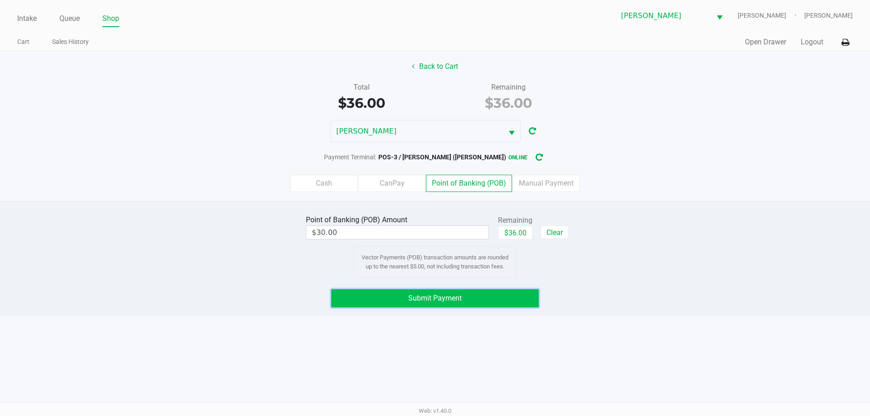
click at [484, 297] on button "Submit Payment" at bounding box center [435, 299] width 208 height 18
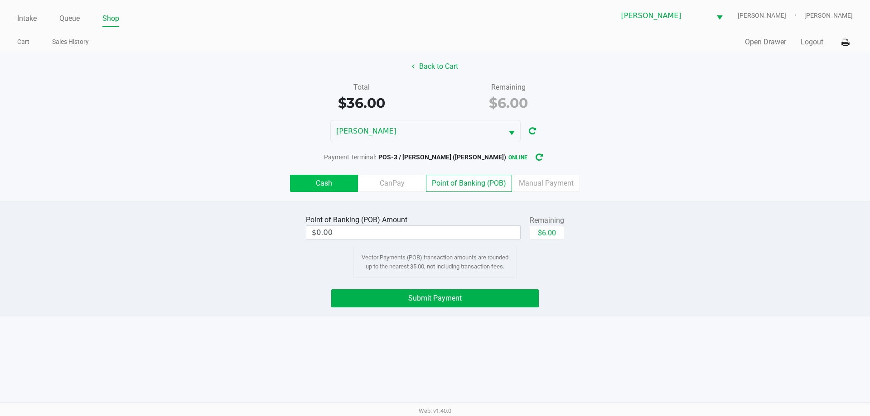
click at [306, 184] on label "Cash" at bounding box center [324, 183] width 68 height 17
click at [0, 0] on 0 "Cash" at bounding box center [0, 0] width 0 height 0
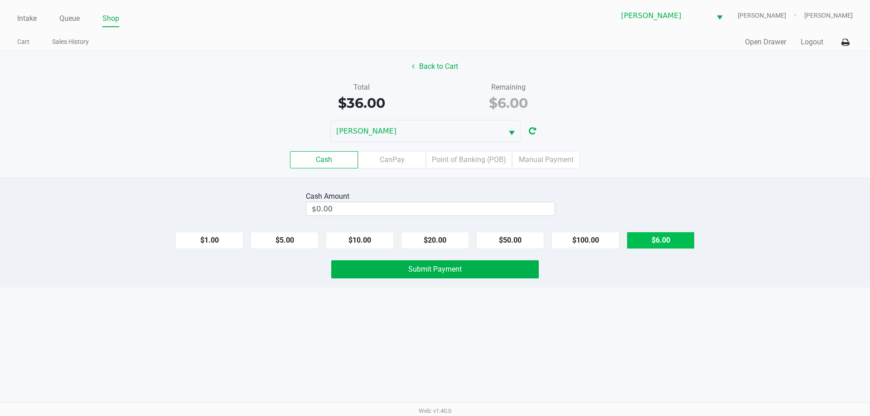
click at [671, 236] on button "$6.00" at bounding box center [661, 240] width 68 height 17
type input "$6.00"
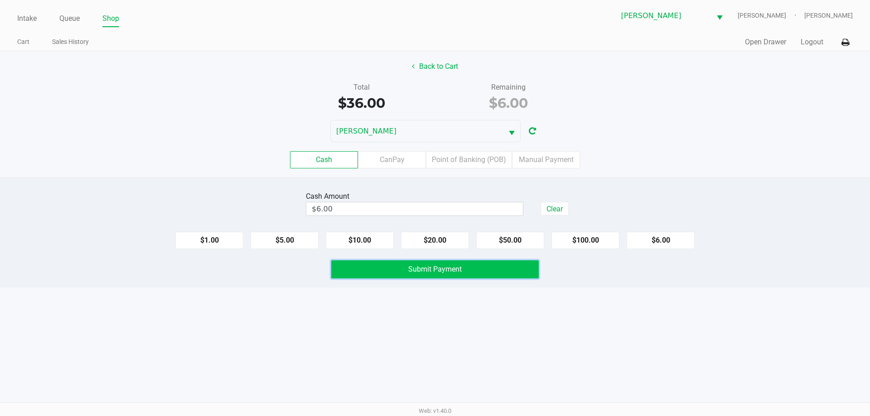
click at [439, 270] on span "Submit Payment" at bounding box center [434, 269] width 53 height 9
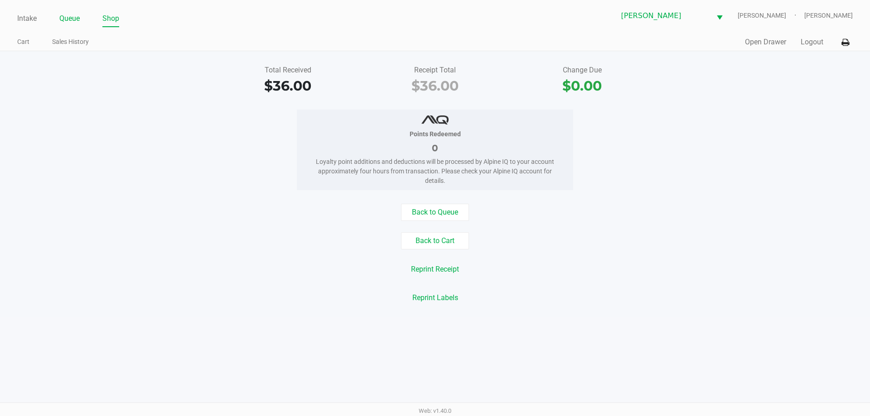
click at [68, 17] on link "Queue" at bounding box center [69, 18] width 20 height 13
